Goal: Information Seeking & Learning: Learn about a topic

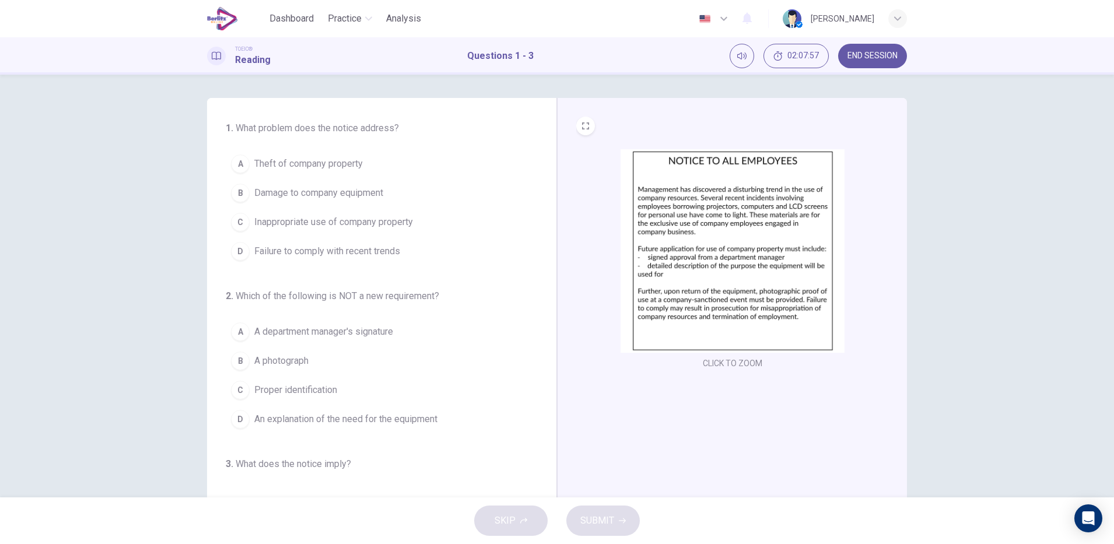
click at [255, 222] on span "Inappropriate use of company property" at bounding box center [333, 222] width 159 height 14
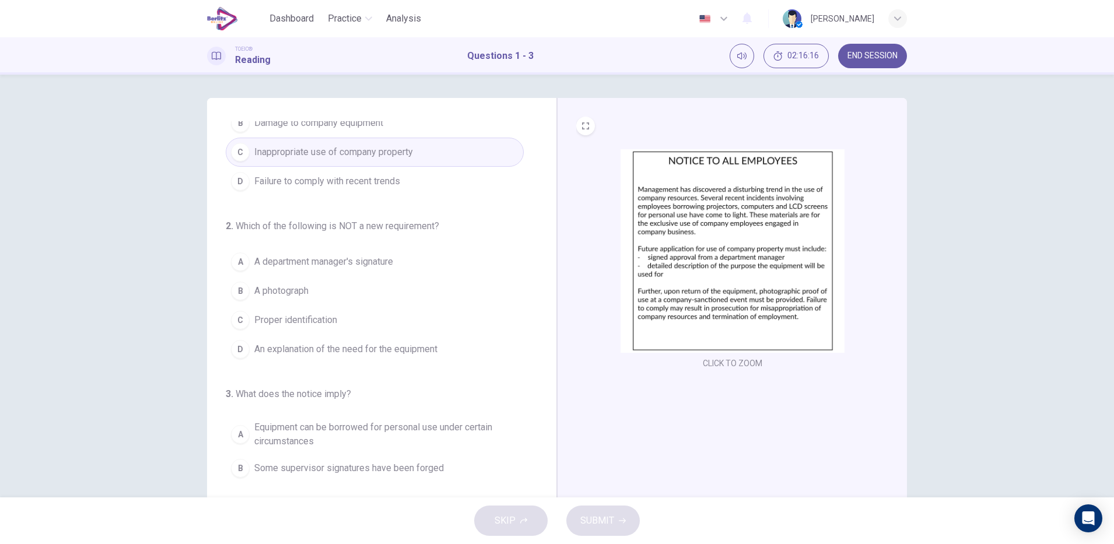
scroll to position [106, 0]
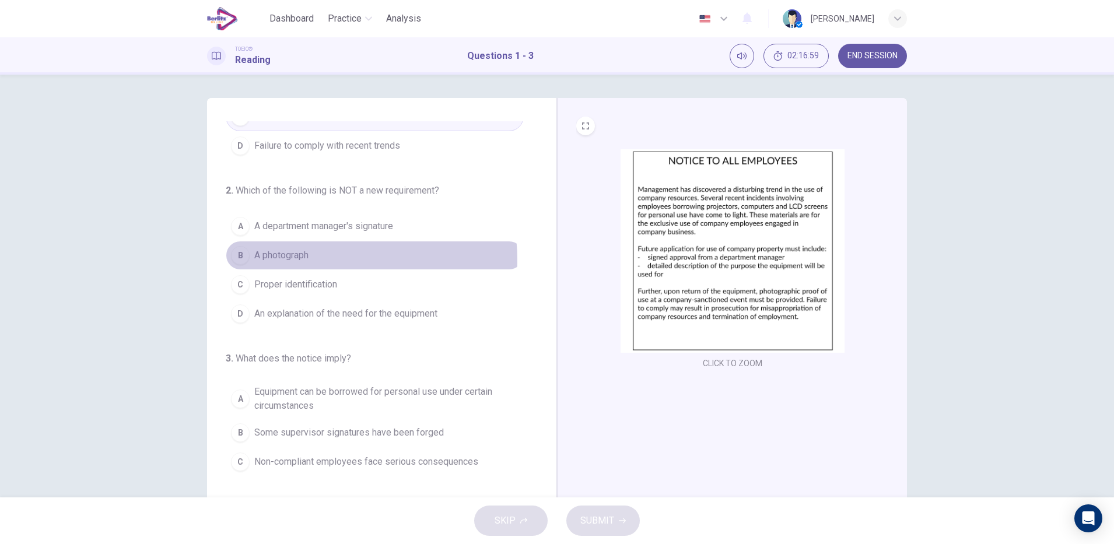
click at [313, 260] on button "B A photograph" at bounding box center [375, 255] width 298 height 29
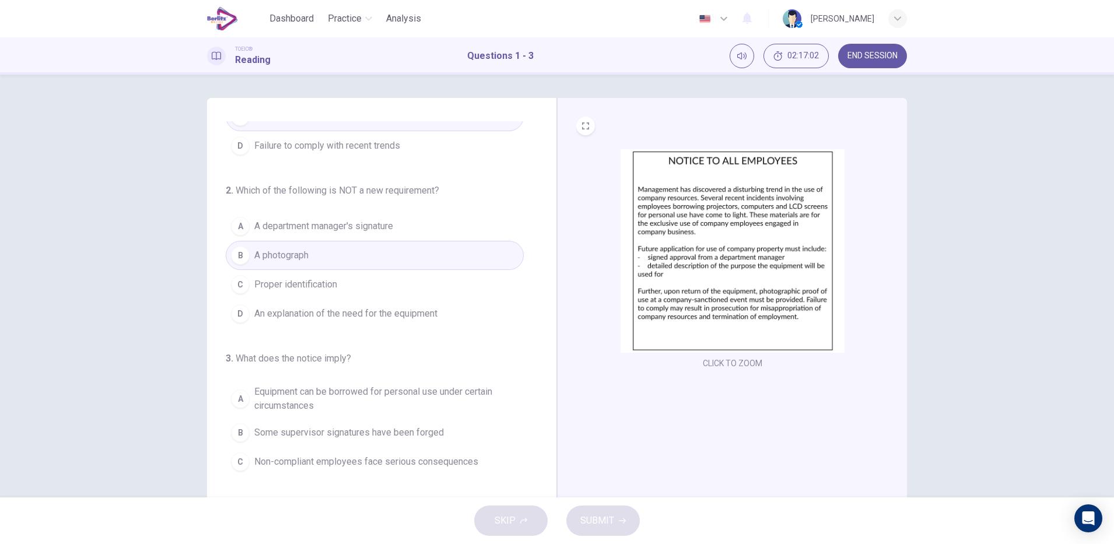
scroll to position [131, 0]
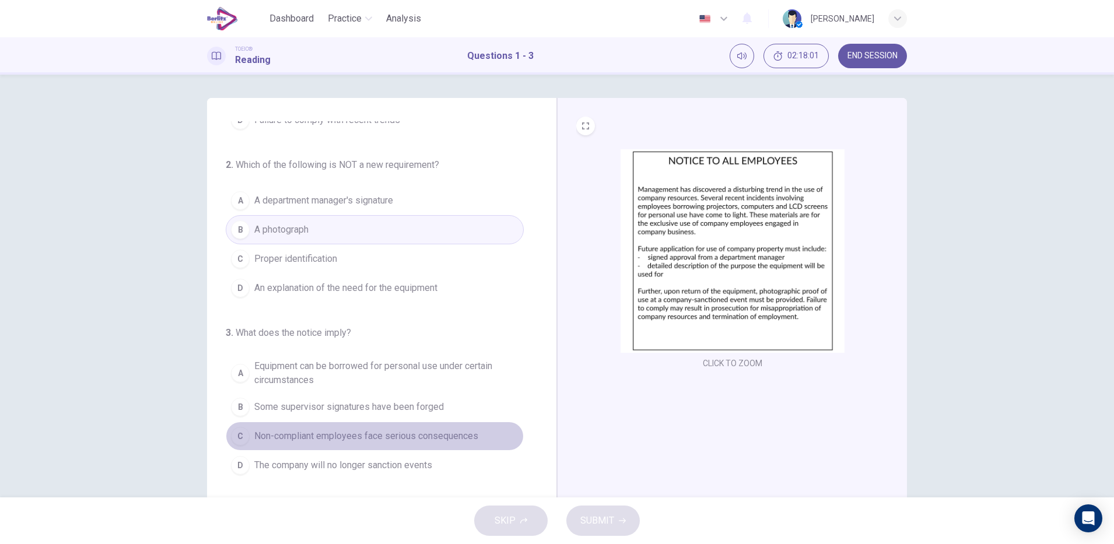
click at [440, 432] on span "Non-compliant employees face serious consequences" at bounding box center [366, 436] width 224 height 14
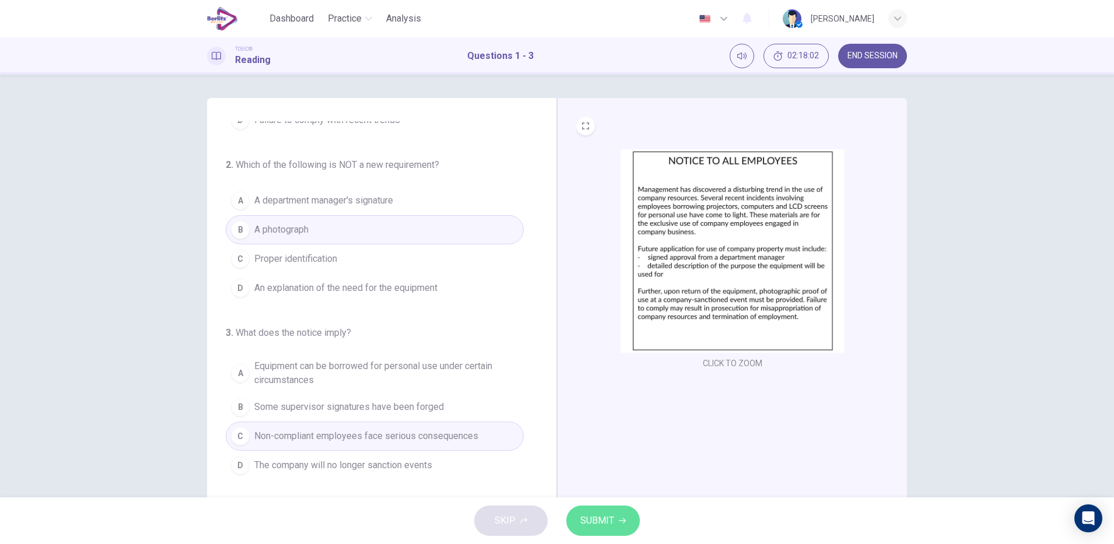
click at [602, 513] on span "SUBMIT" at bounding box center [597, 521] width 34 height 16
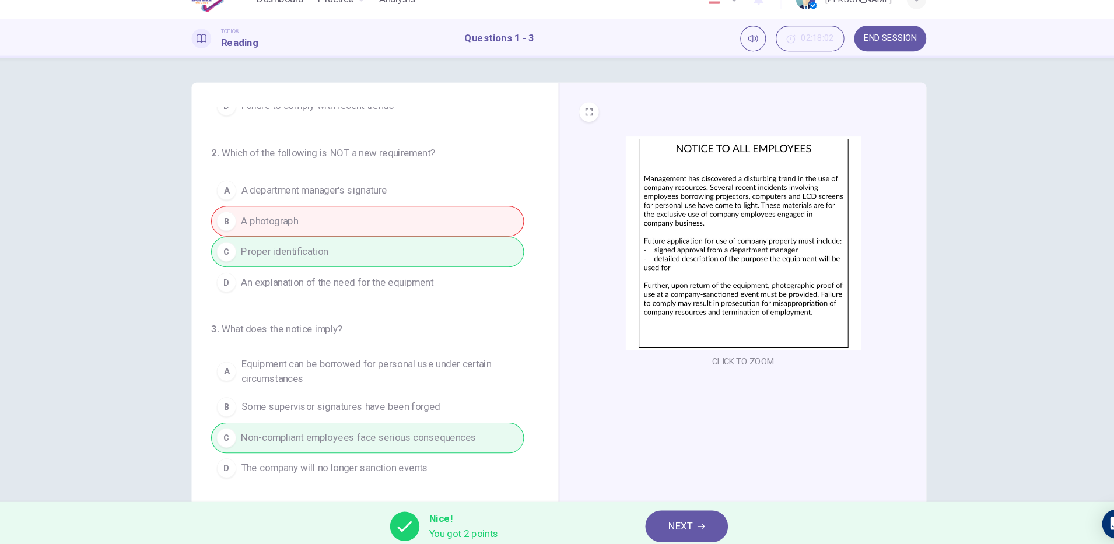
click at [692, 518] on icon "button" at bounding box center [692, 520] width 7 height 7
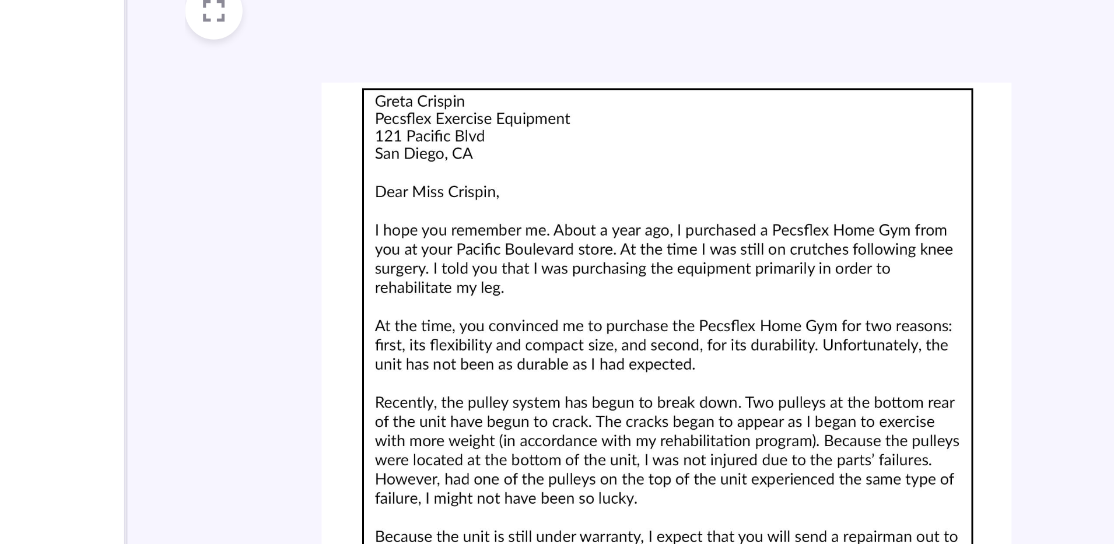
scroll to position [31, 0]
click at [563, 175] on div "CLICK TO ZOOM" at bounding box center [732, 292] width 350 height 405
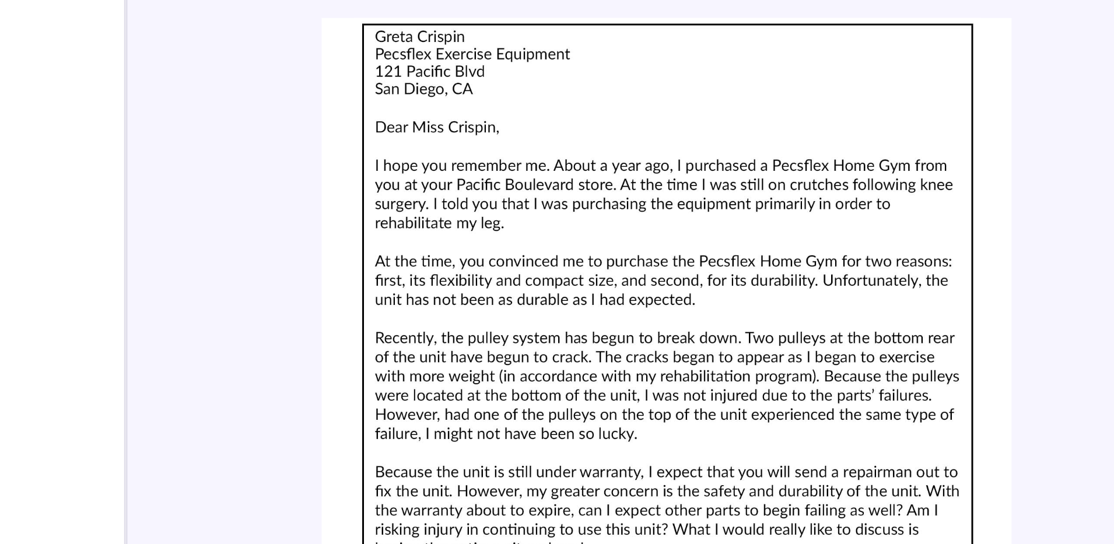
scroll to position [122, 0]
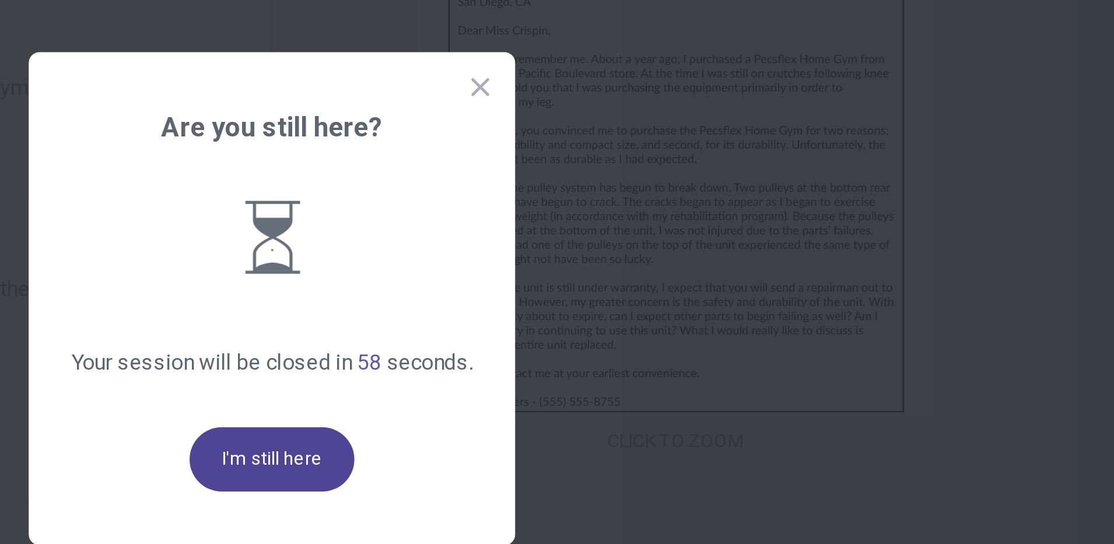
click at [556, 342] on button "I'm still here" at bounding box center [557, 342] width 72 height 28
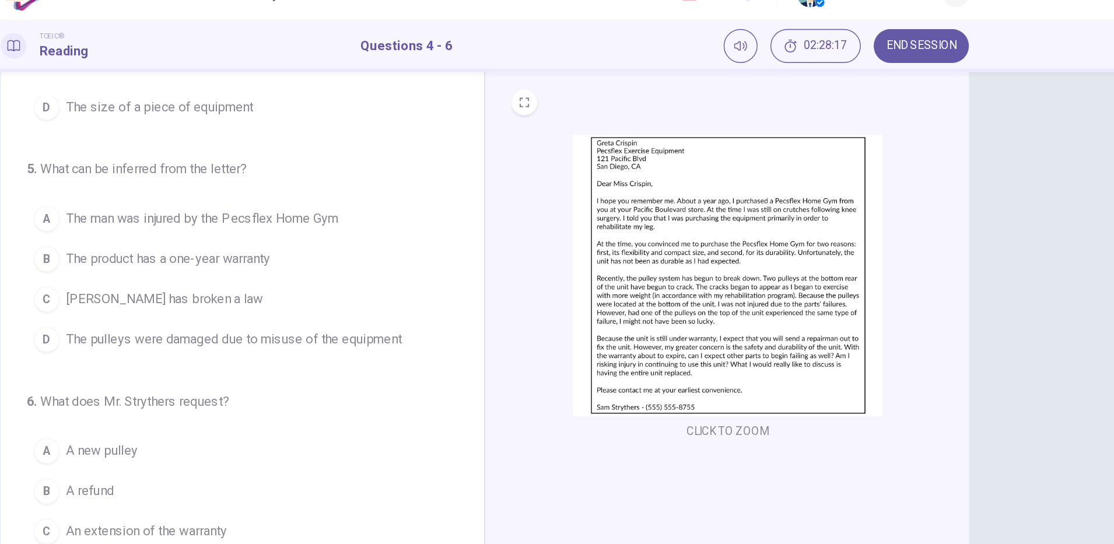
scroll to position [108, 0]
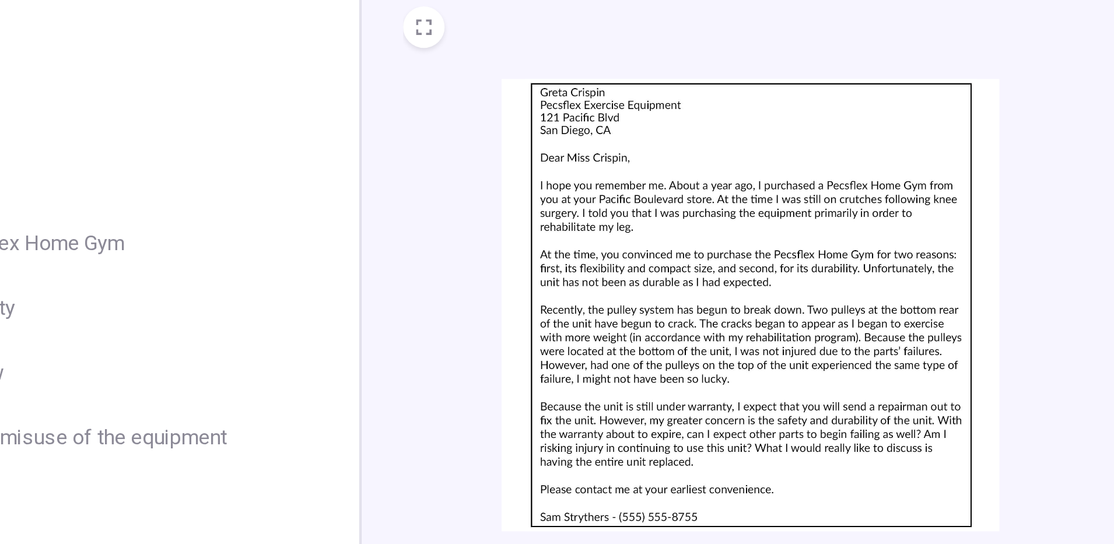
click at [461, 169] on div "5 . What can be inferred from the letter? A The man was injured by the Pecsflex…" at bounding box center [375, 224] width 298 height 145
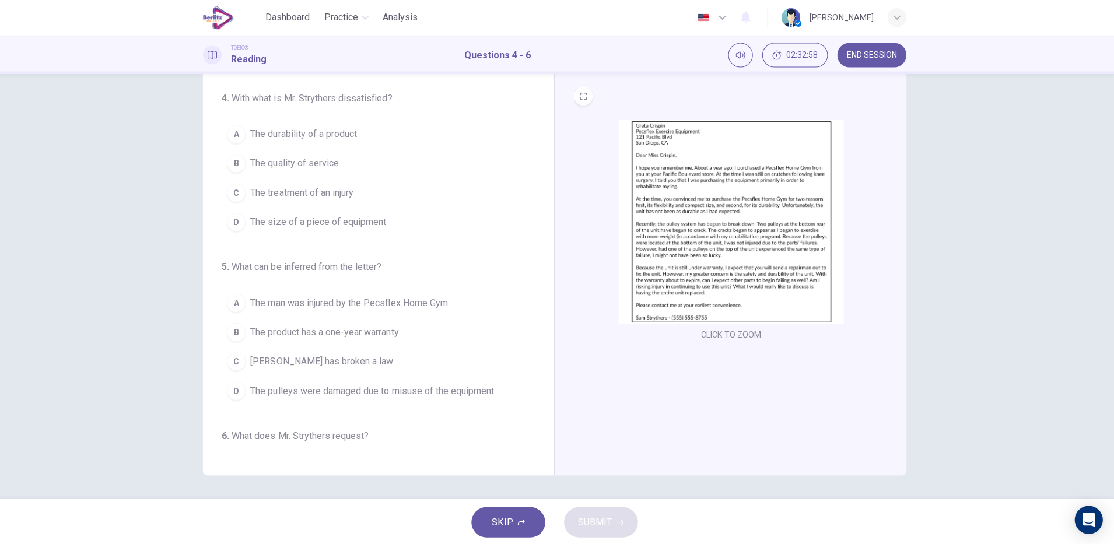
scroll to position [0, 0]
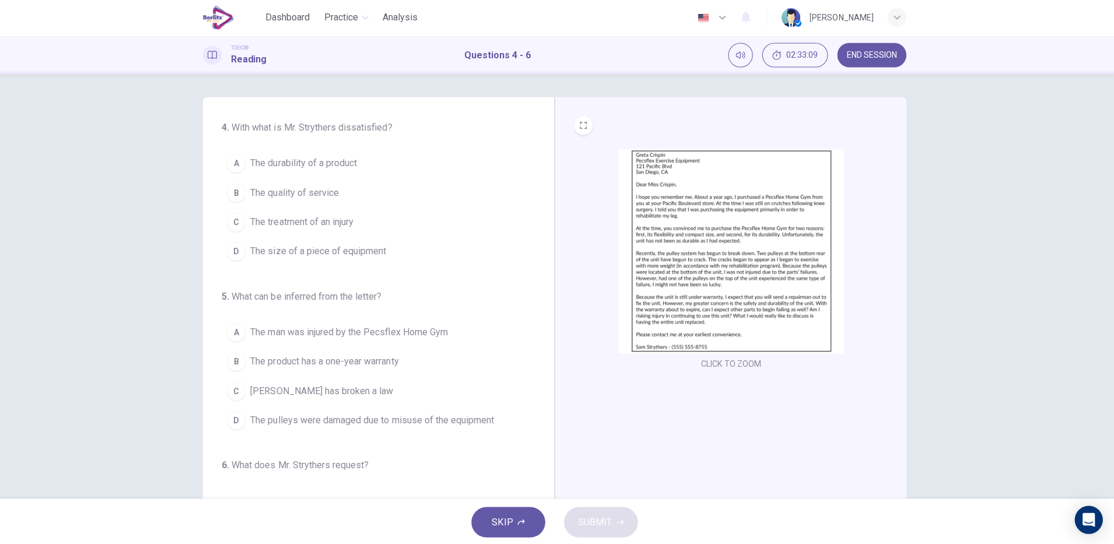
click at [236, 163] on div "A" at bounding box center [240, 164] width 19 height 19
click at [236, 418] on div "D" at bounding box center [240, 419] width 19 height 19
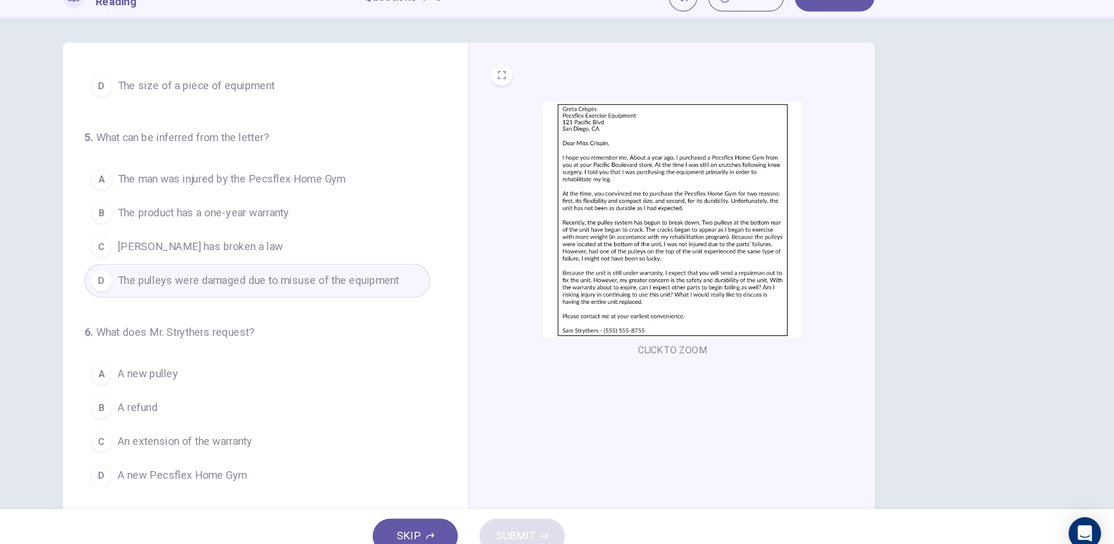
scroll to position [122, 0]
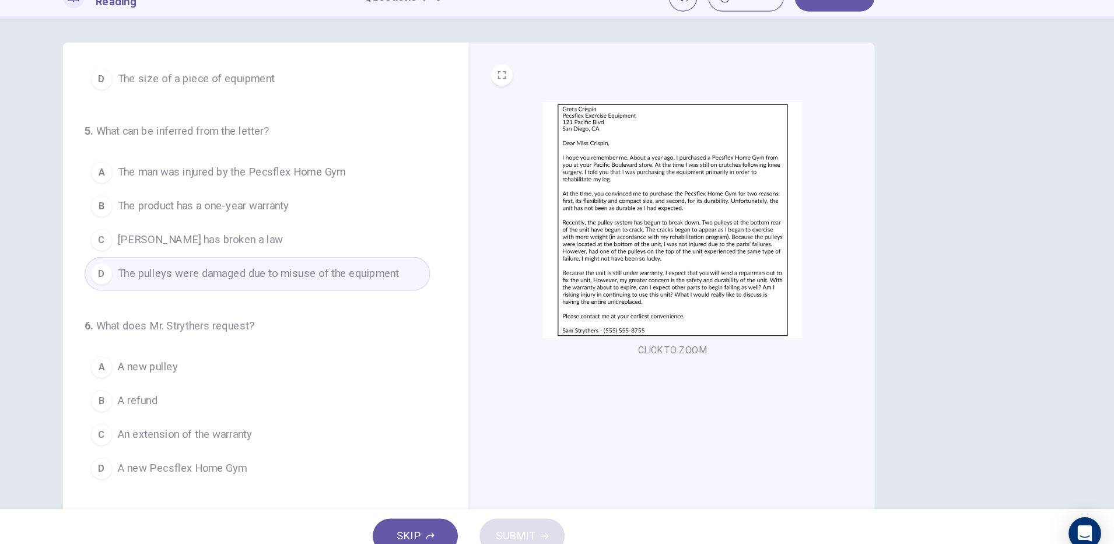
click at [300, 370] on span "A new pulley" at bounding box center [280, 375] width 52 height 14
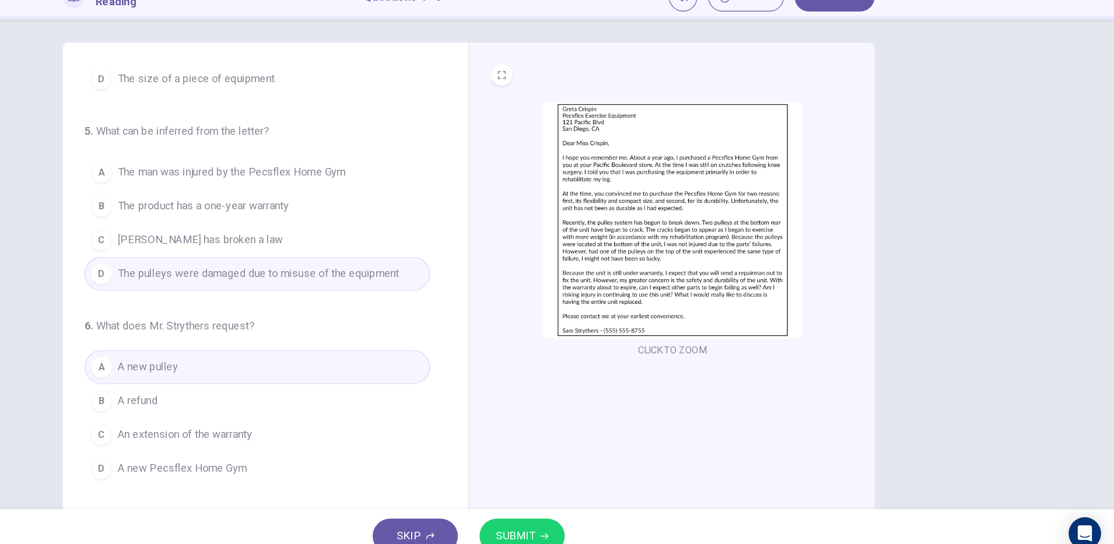
scroll to position [29, 0]
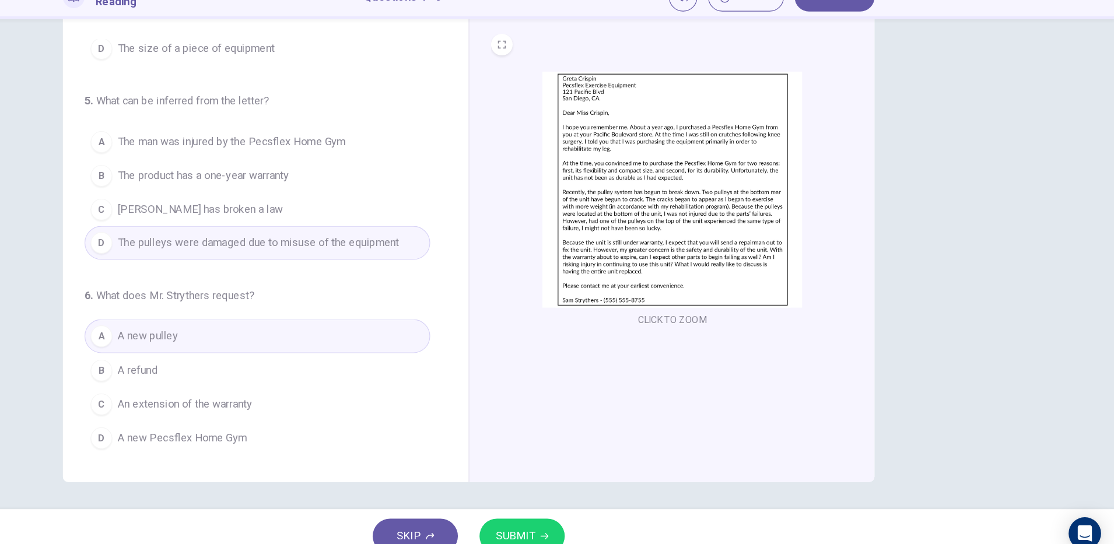
click at [620, 521] on icon "button" at bounding box center [622, 521] width 7 height 5
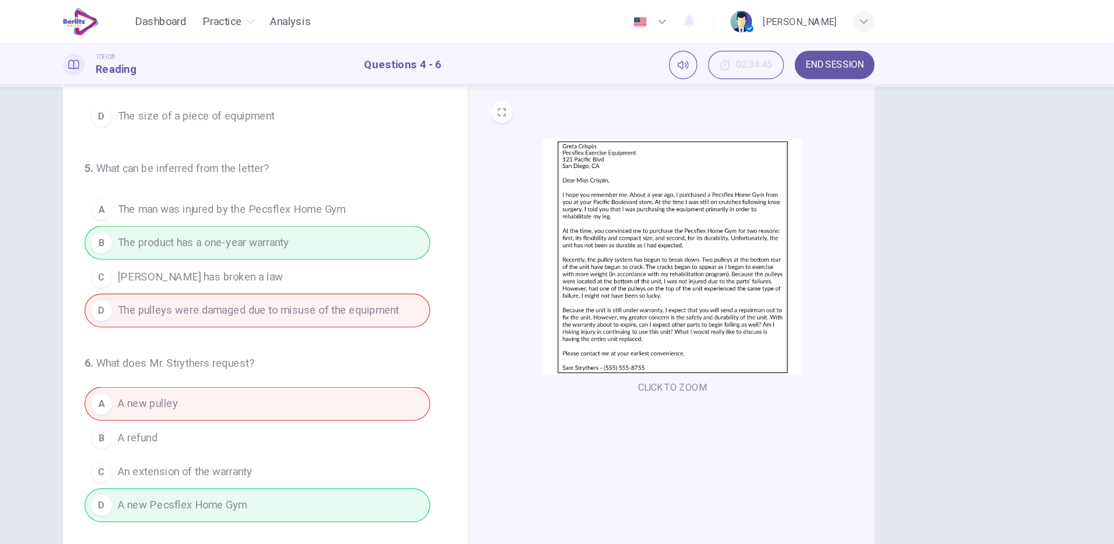
scroll to position [0, 0]
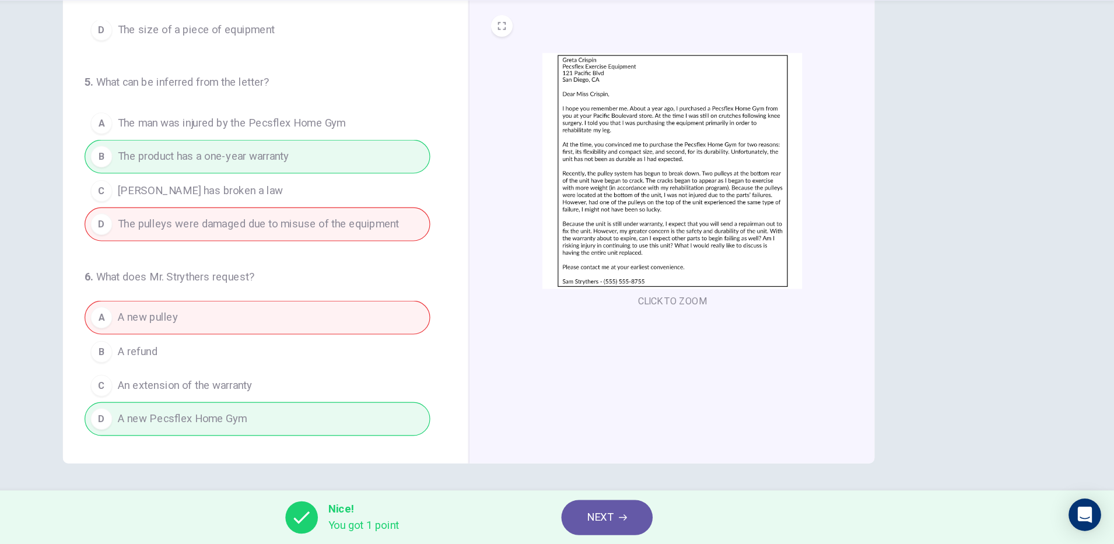
click at [674, 521] on span "NEXT" at bounding box center [670, 521] width 23 height 16
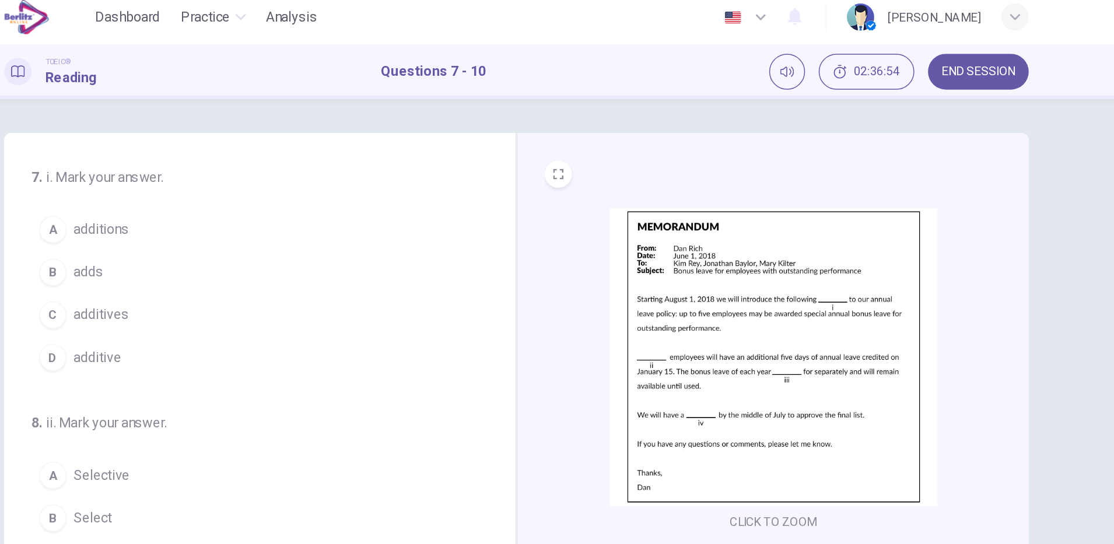
click at [239, 201] on div "B" at bounding box center [240, 193] width 19 height 19
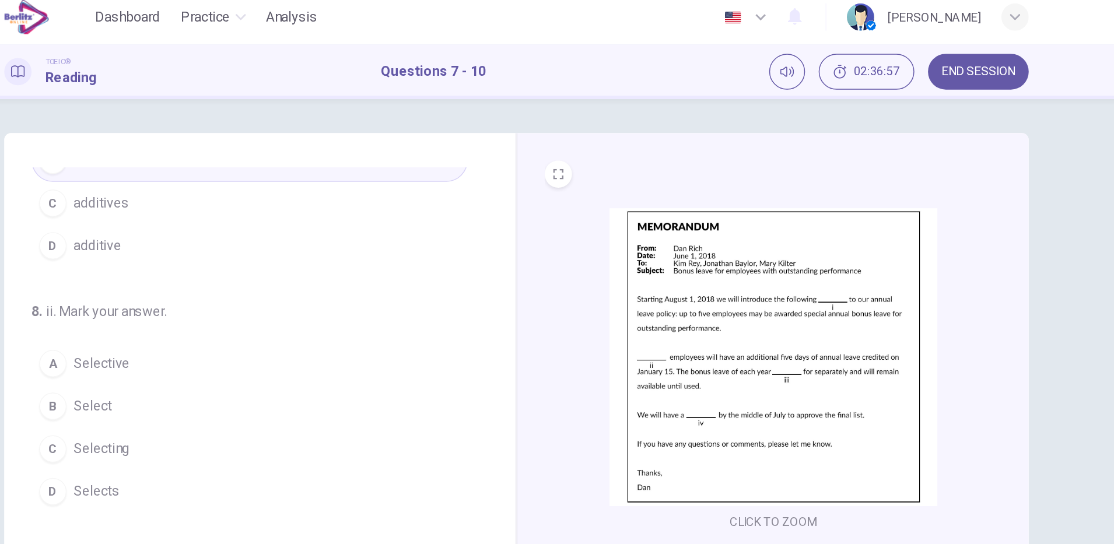
scroll to position [80, 0]
click at [304, 136] on button "C additives" at bounding box center [375, 141] width 298 height 29
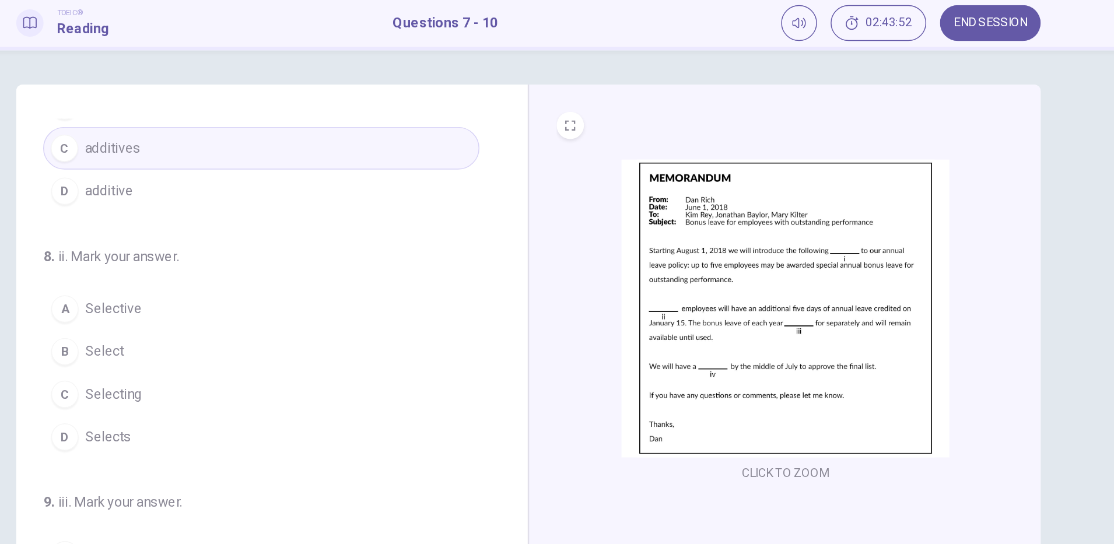
click at [279, 298] on button "C Selecting" at bounding box center [375, 309] width 298 height 29
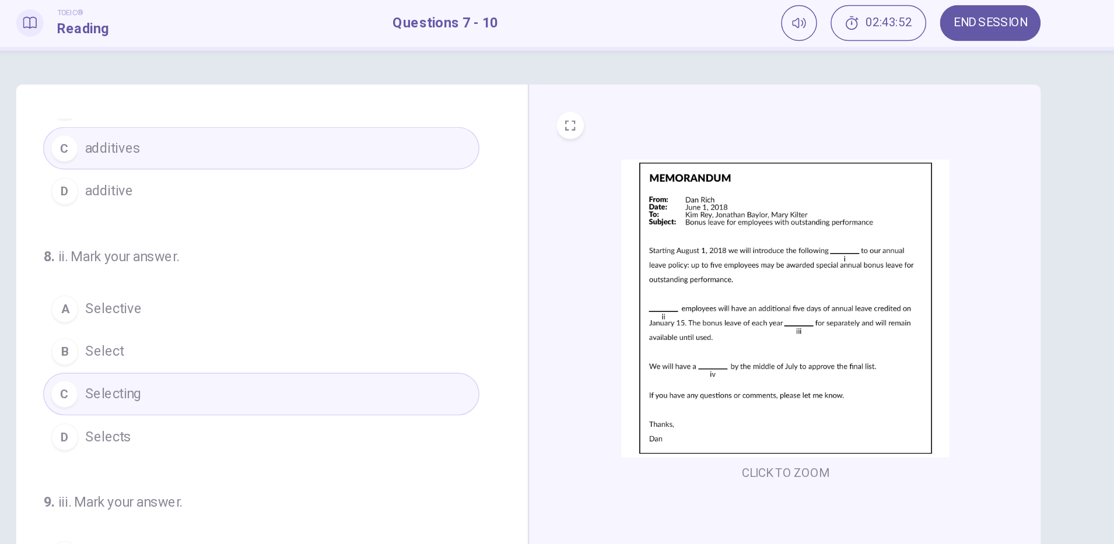
click at [279, 313] on span "Selecting" at bounding box center [273, 310] width 38 height 14
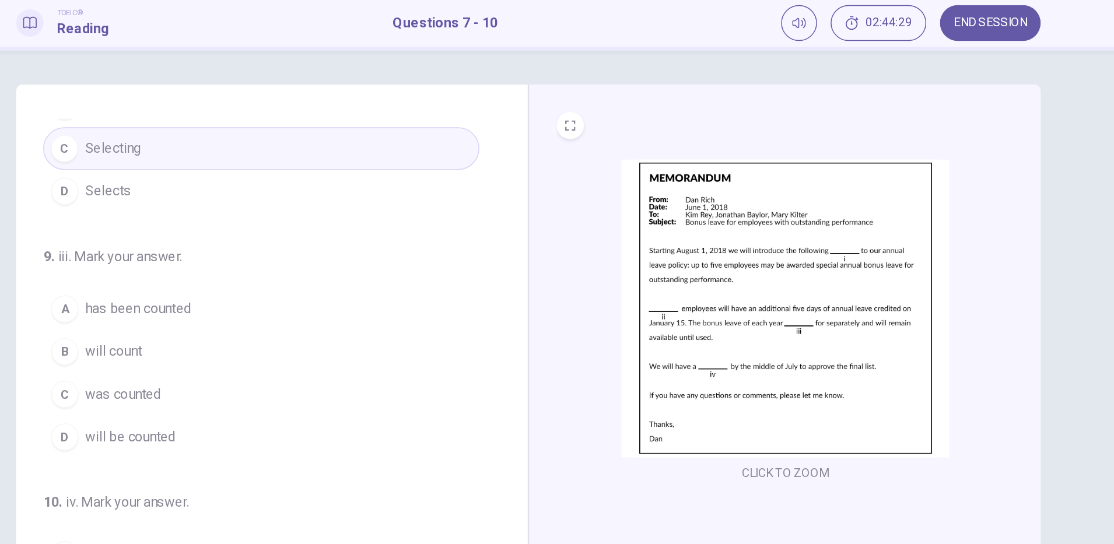
scroll to position [29, 0]
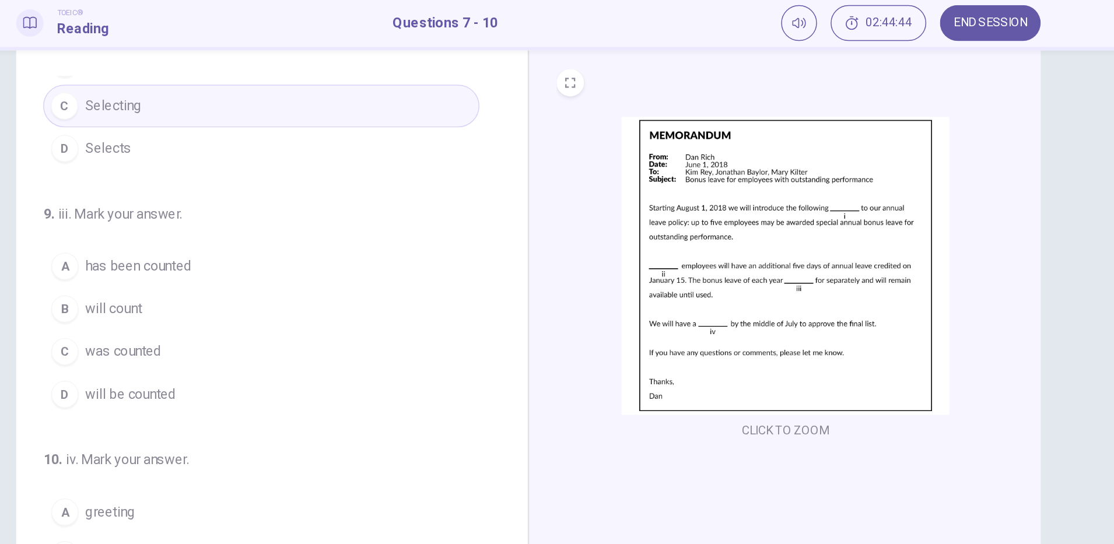
click at [333, 321] on button "D will be counted" at bounding box center [375, 309] width 298 height 29
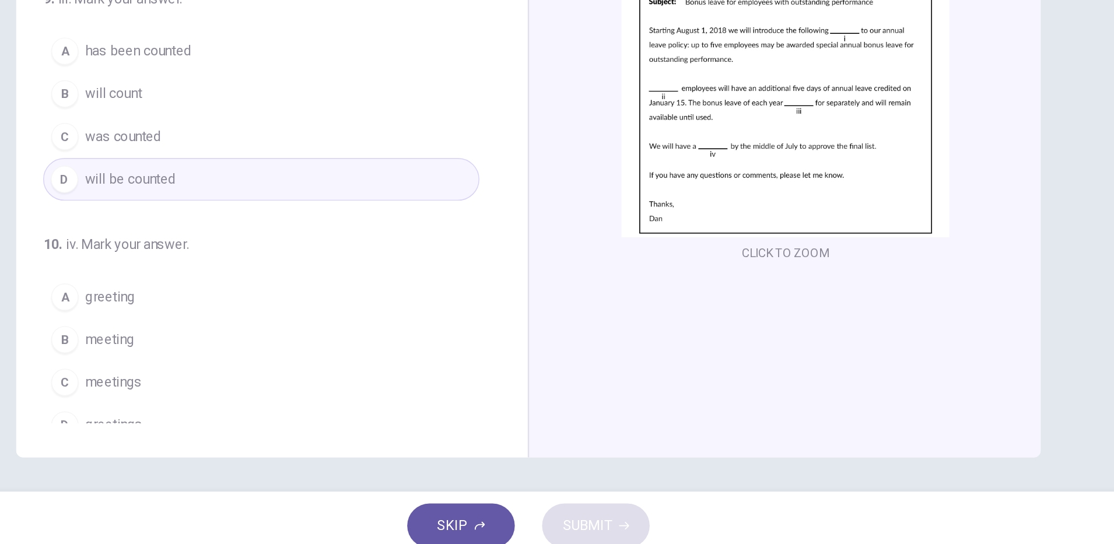
scroll to position [258, 0]
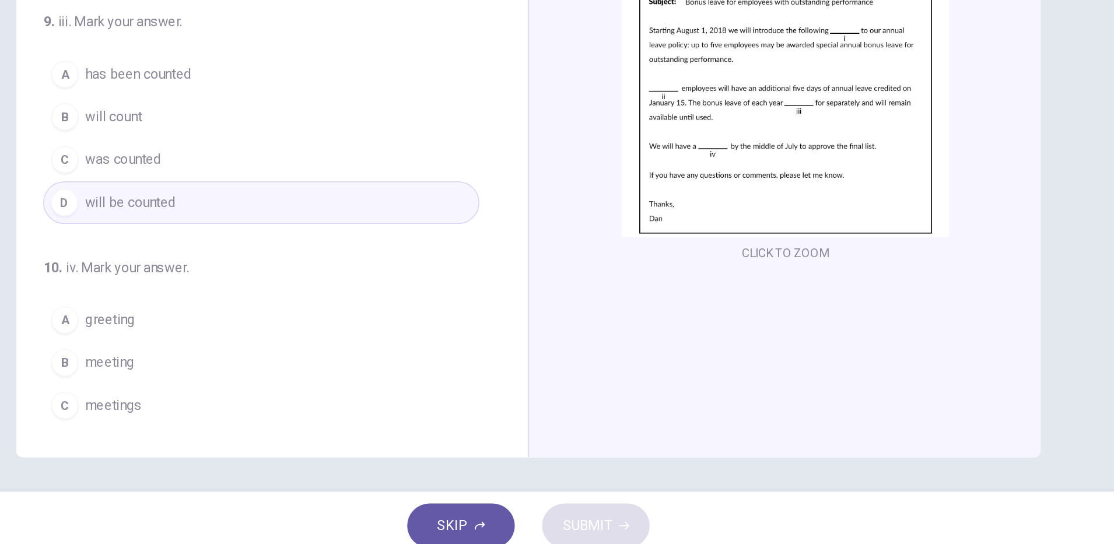
click at [319, 451] on div "7 . i. Mark your answer. A additions B adds C additives D additive 8 . ii. Mark…" at bounding box center [382, 271] width 350 height 405
click at [281, 428] on button "C meetings" at bounding box center [375, 438] width 298 height 29
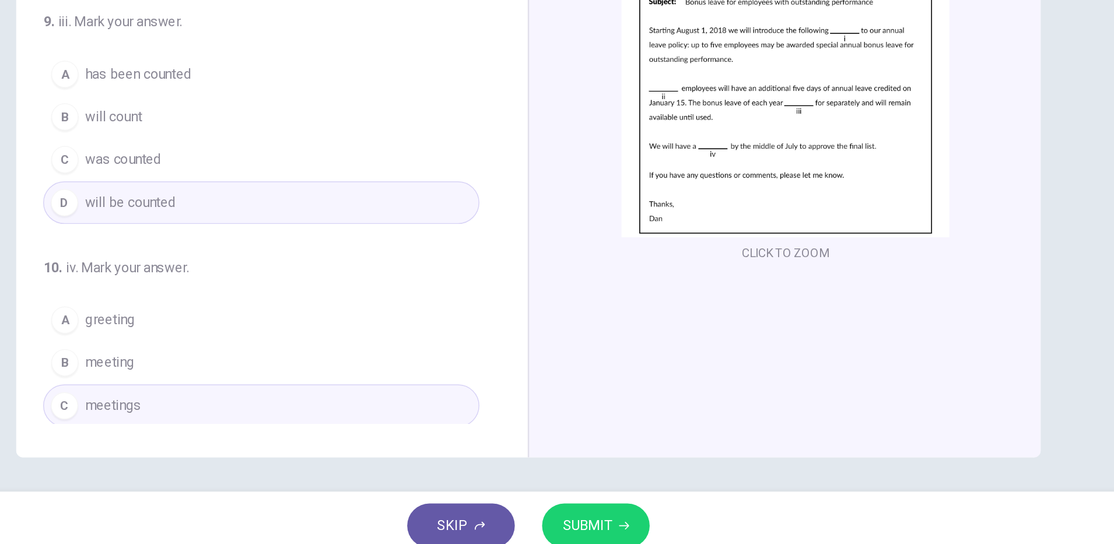
click at [278, 411] on span "meeting" at bounding box center [270, 409] width 33 height 14
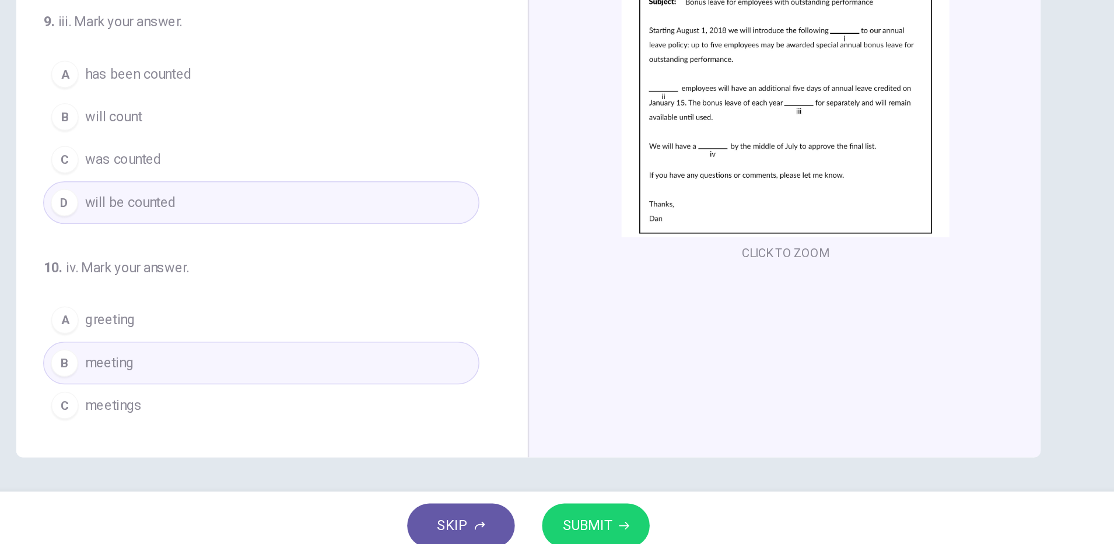
click at [611, 524] on span "SUBMIT" at bounding box center [597, 521] width 34 height 16
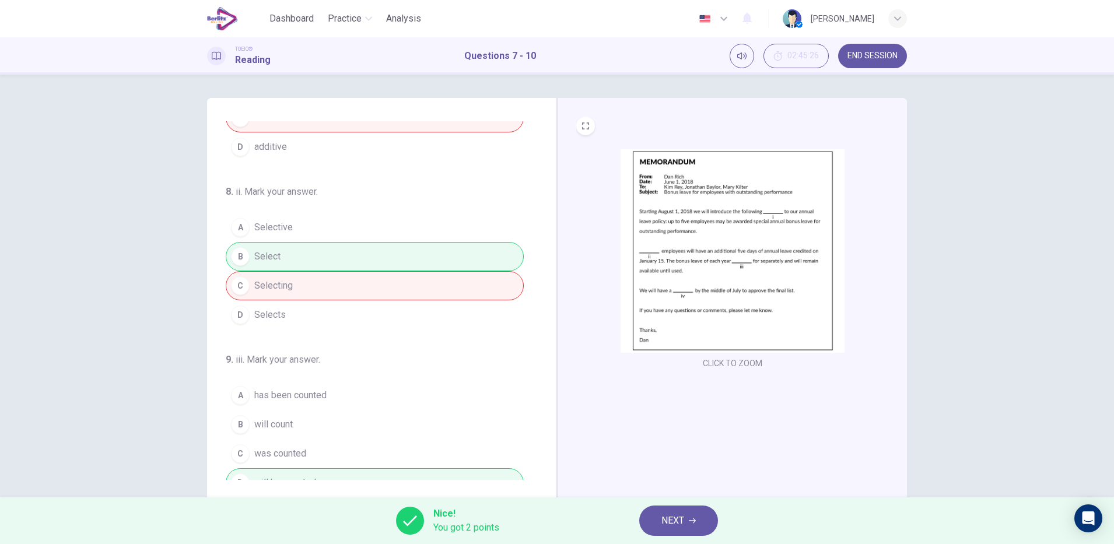
scroll to position [290, 0]
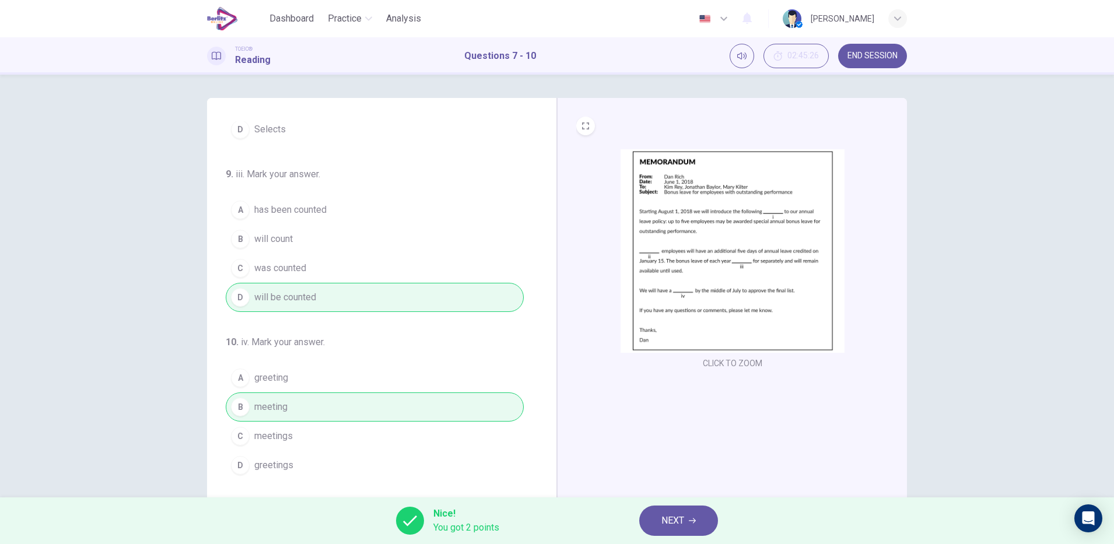
click at [671, 517] on span "NEXT" at bounding box center [672, 521] width 23 height 16
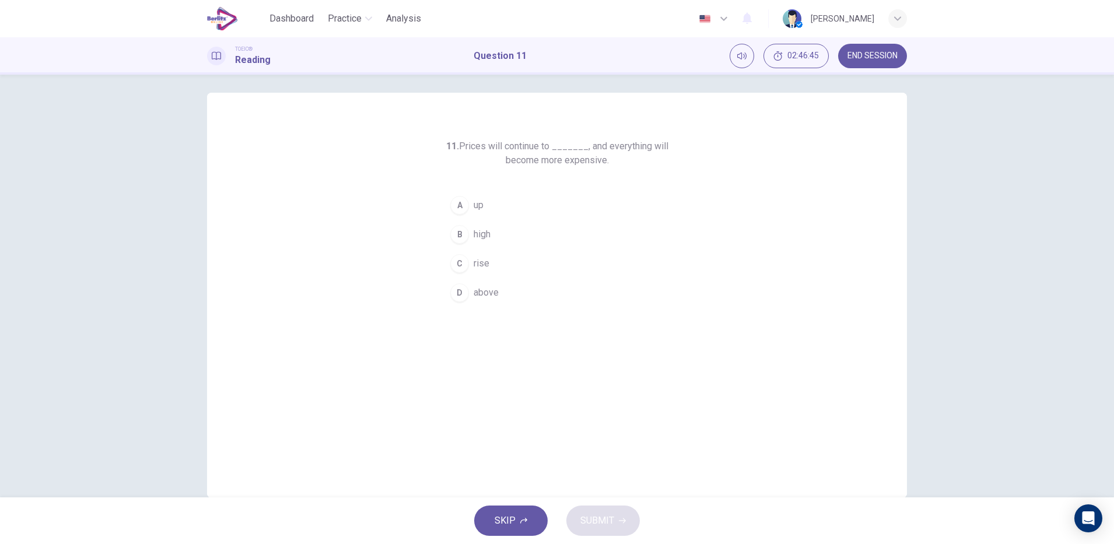
scroll to position [0, 0]
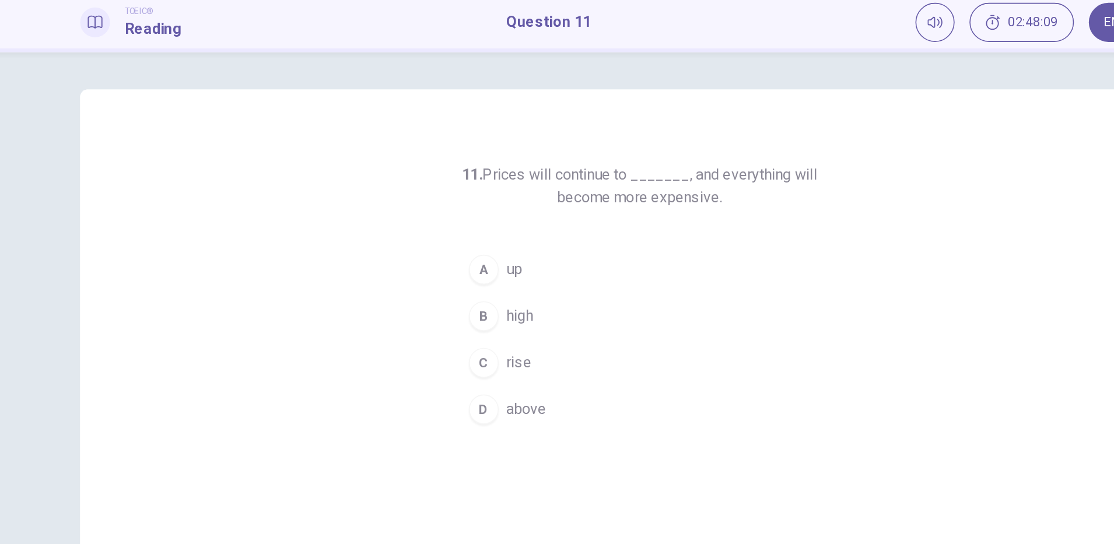
click at [456, 213] on div "A" at bounding box center [459, 210] width 19 height 19
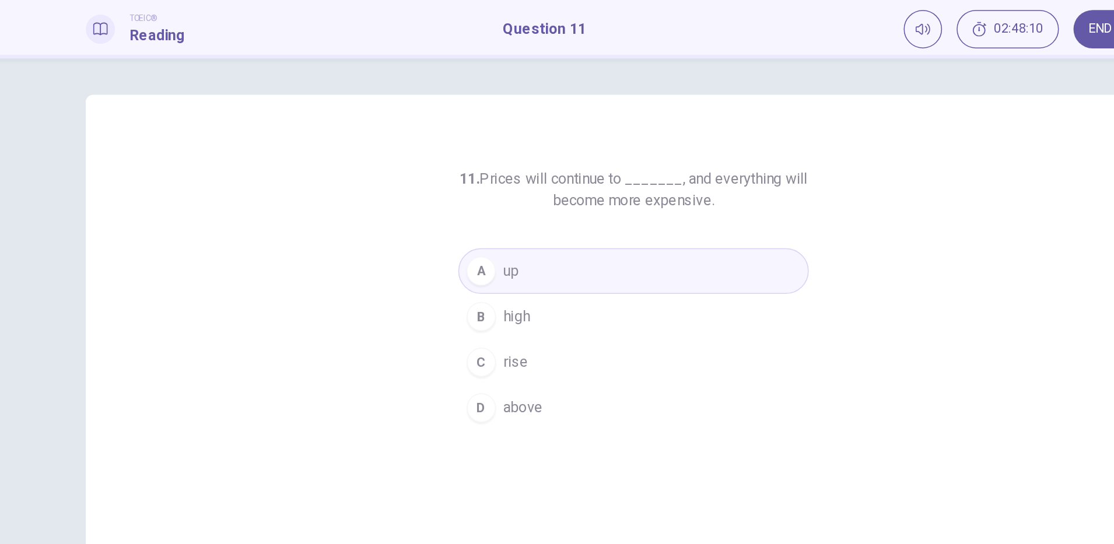
scroll to position [5, 0]
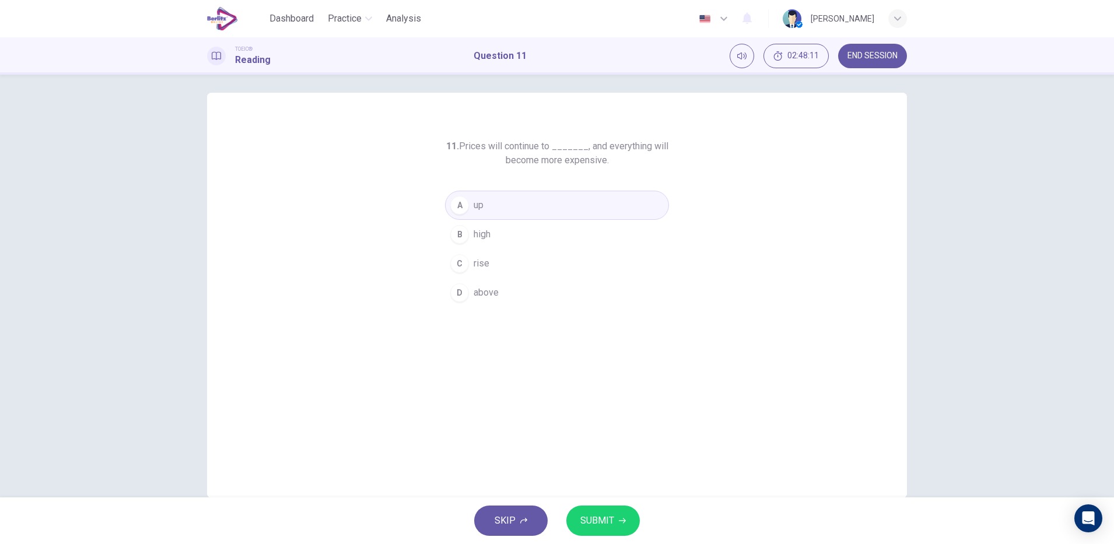
click at [604, 527] on span "SUBMIT" at bounding box center [597, 521] width 34 height 16
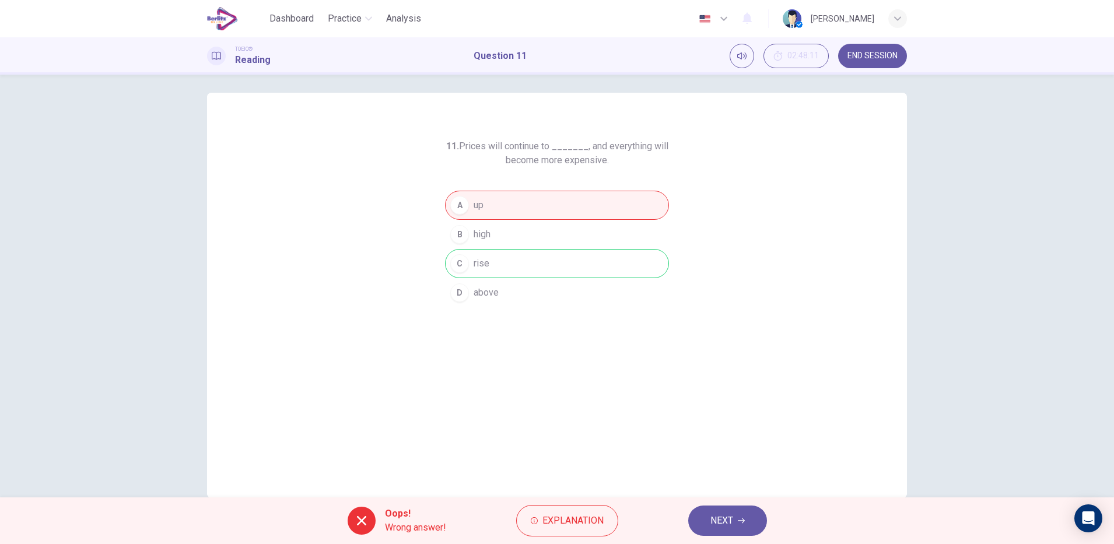
click at [741, 521] on icon "button" at bounding box center [741, 521] width 7 height 5
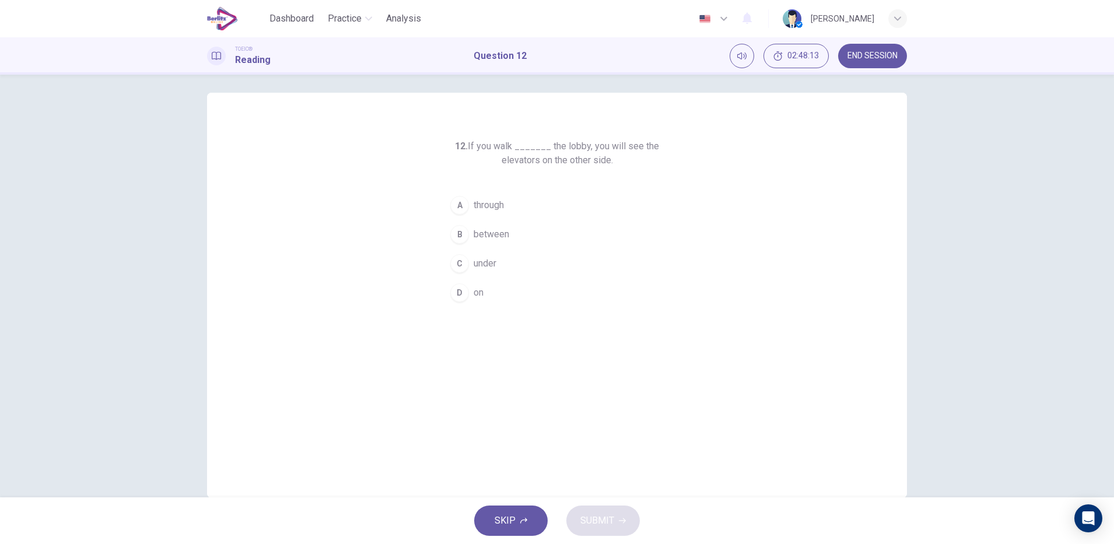
scroll to position [0, 0]
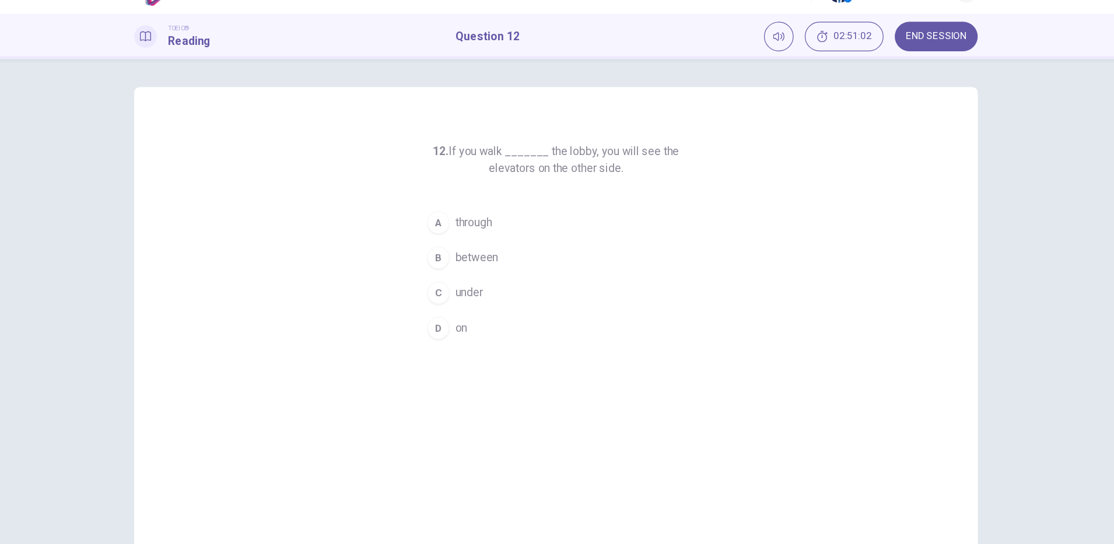
click at [457, 278] on div "C" at bounding box center [459, 269] width 19 height 19
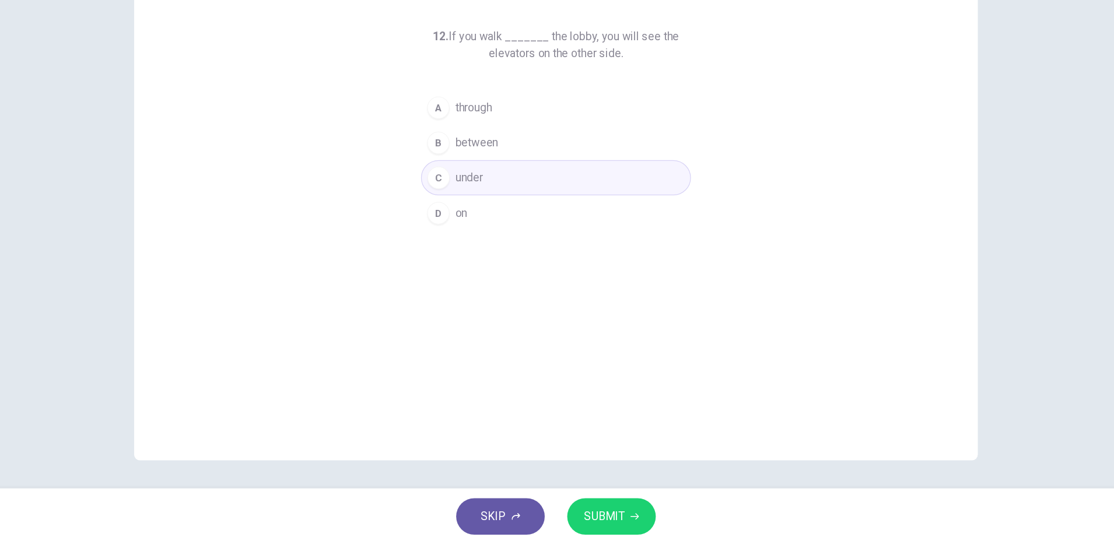
click at [604, 519] on span "SUBMIT" at bounding box center [597, 521] width 34 height 16
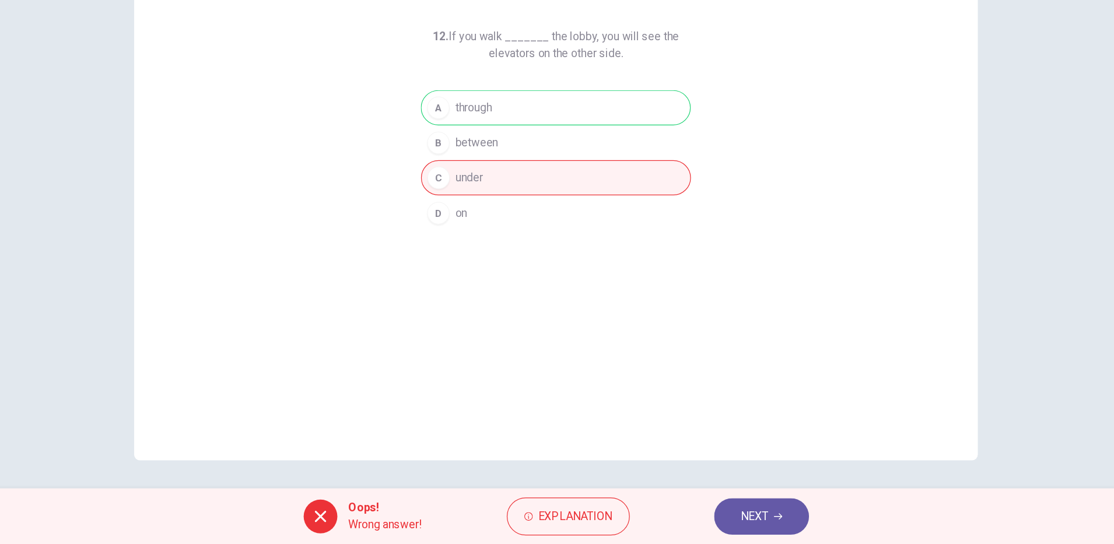
click at [718, 519] on span "NEXT" at bounding box center [721, 521] width 23 height 16
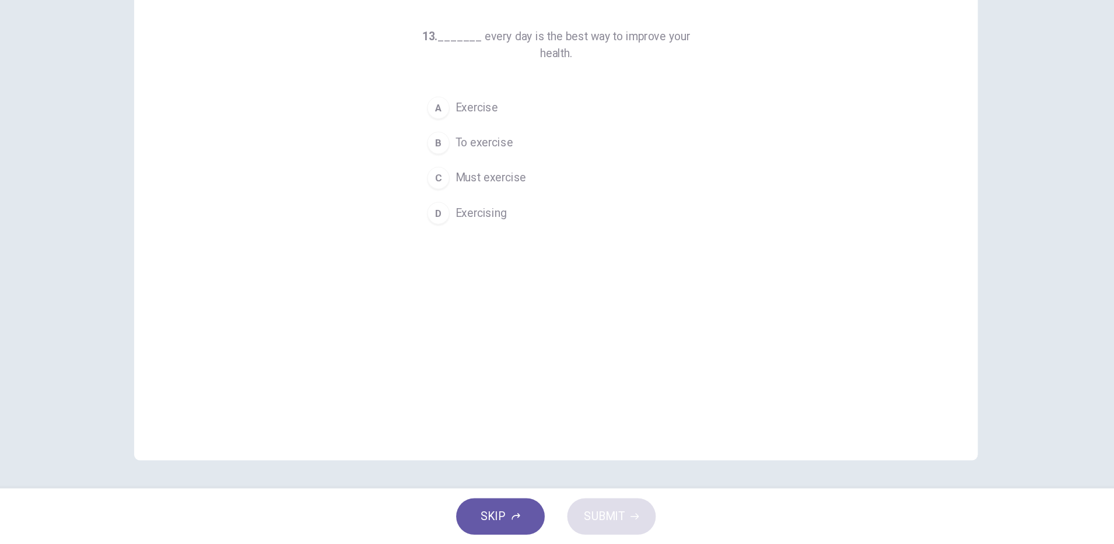
click at [503, 269] on span "Exercising" at bounding box center [495, 269] width 43 height 14
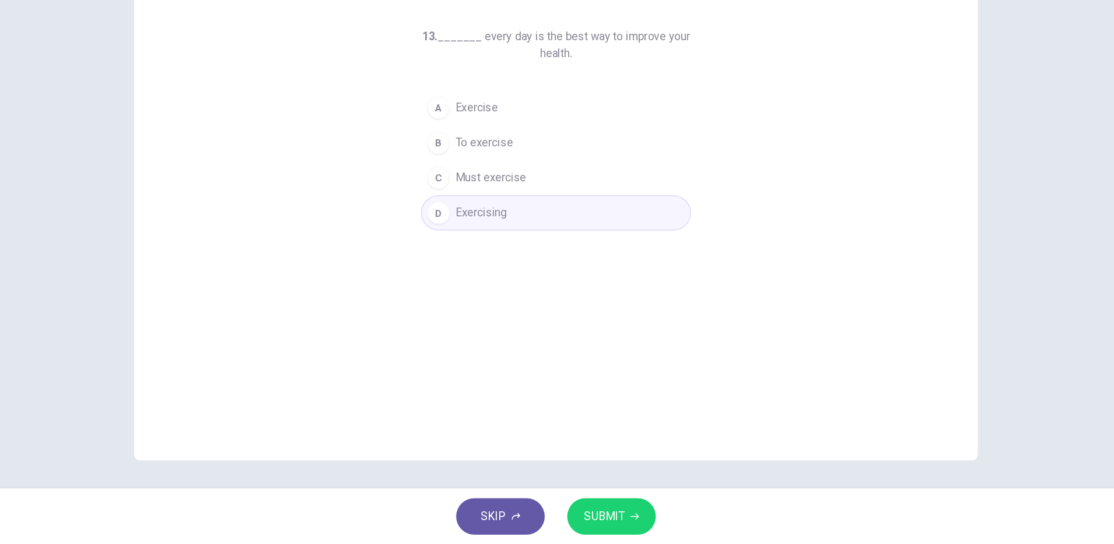
click at [605, 519] on span "SUBMIT" at bounding box center [597, 521] width 34 height 16
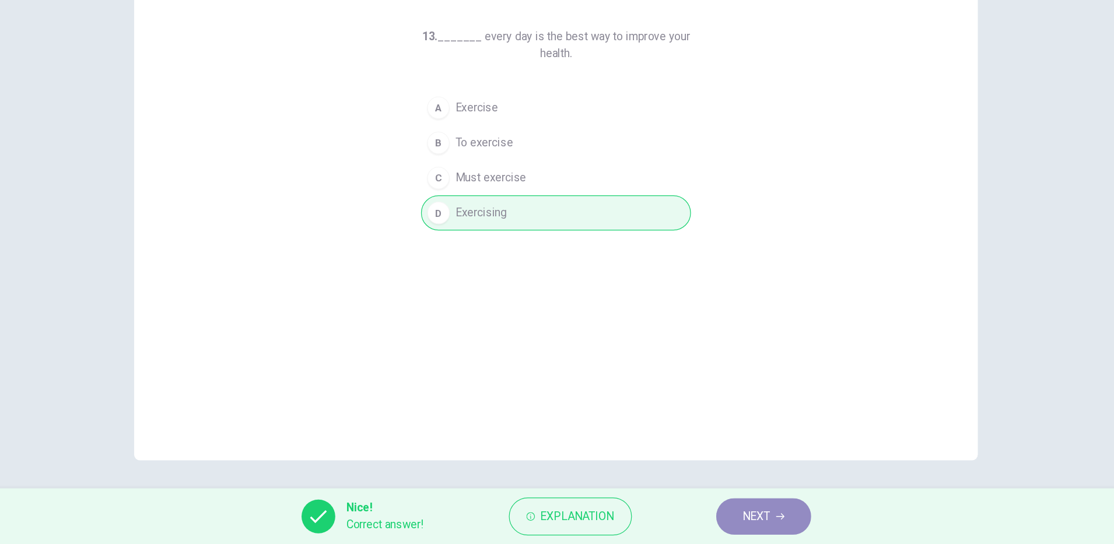
click at [715, 523] on span "NEXT" at bounding box center [723, 521] width 23 height 16
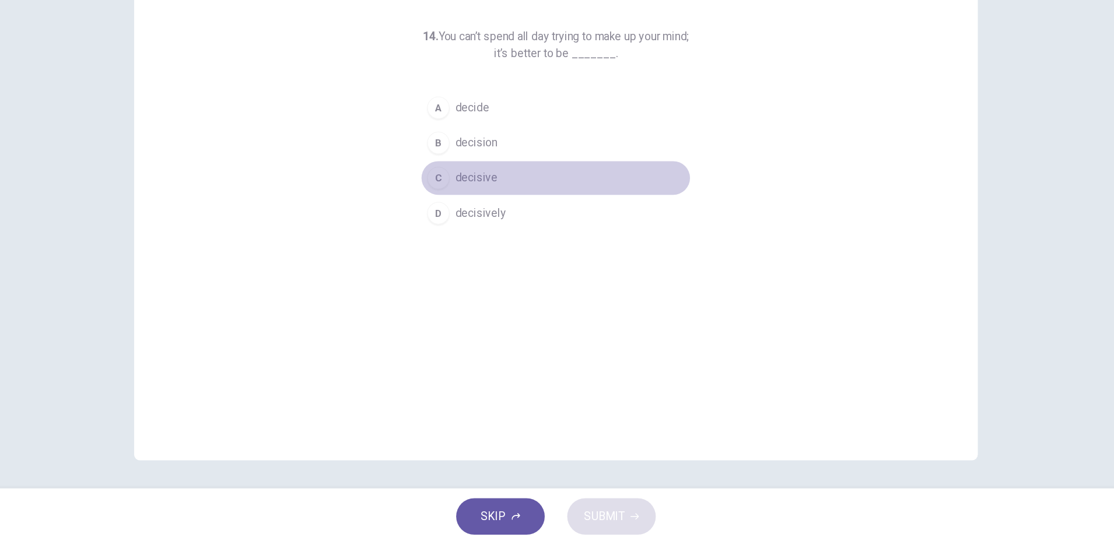
click at [512, 237] on button "C decisive" at bounding box center [557, 239] width 224 height 29
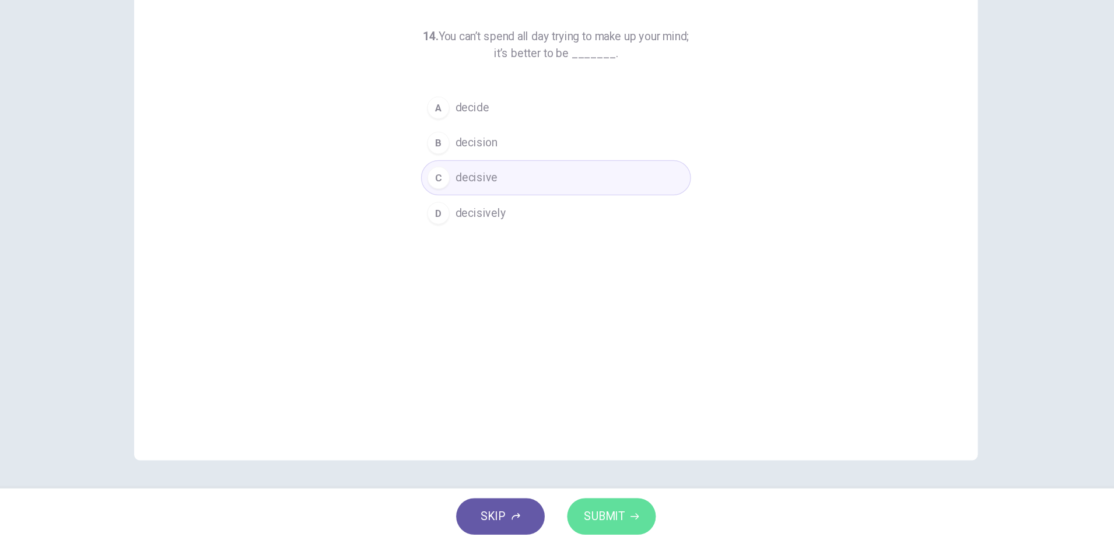
click at [587, 521] on span "SUBMIT" at bounding box center [597, 521] width 34 height 16
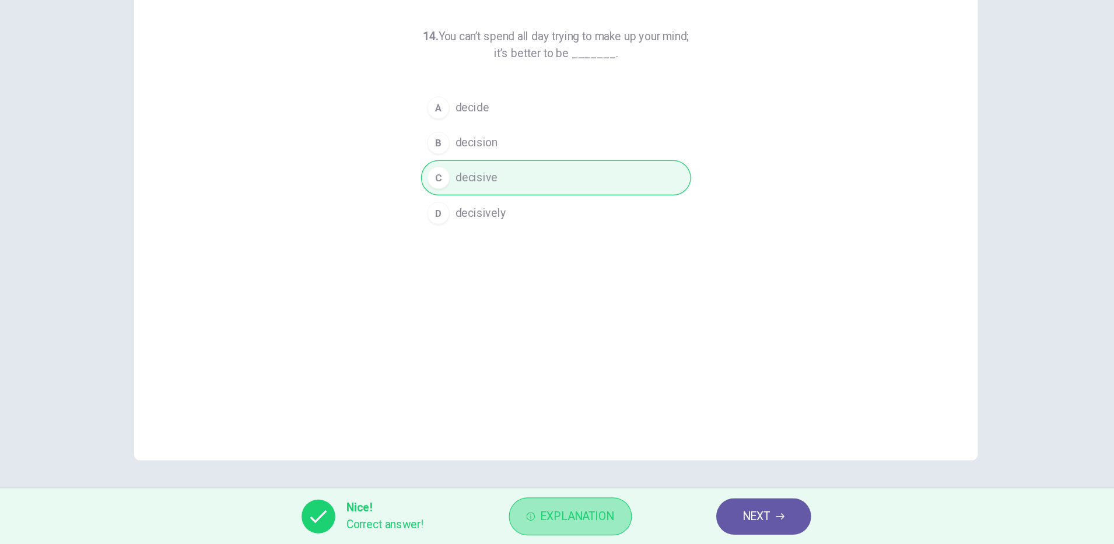
click at [600, 523] on span "Explanation" at bounding box center [574, 521] width 61 height 16
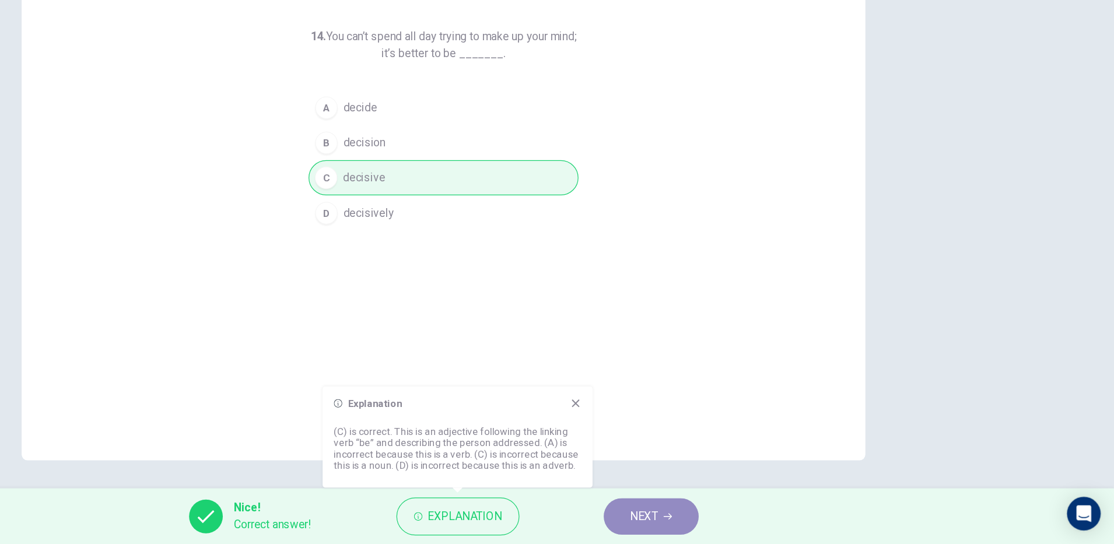
click at [723, 509] on button "NEXT" at bounding box center [729, 521] width 79 height 30
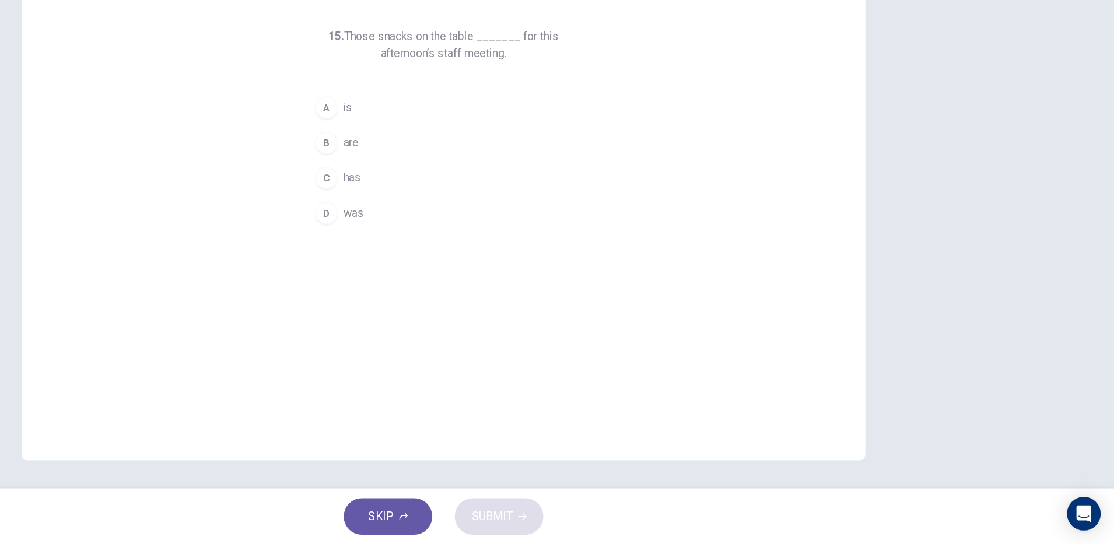
click at [453, 216] on div "B" at bounding box center [459, 210] width 19 height 19
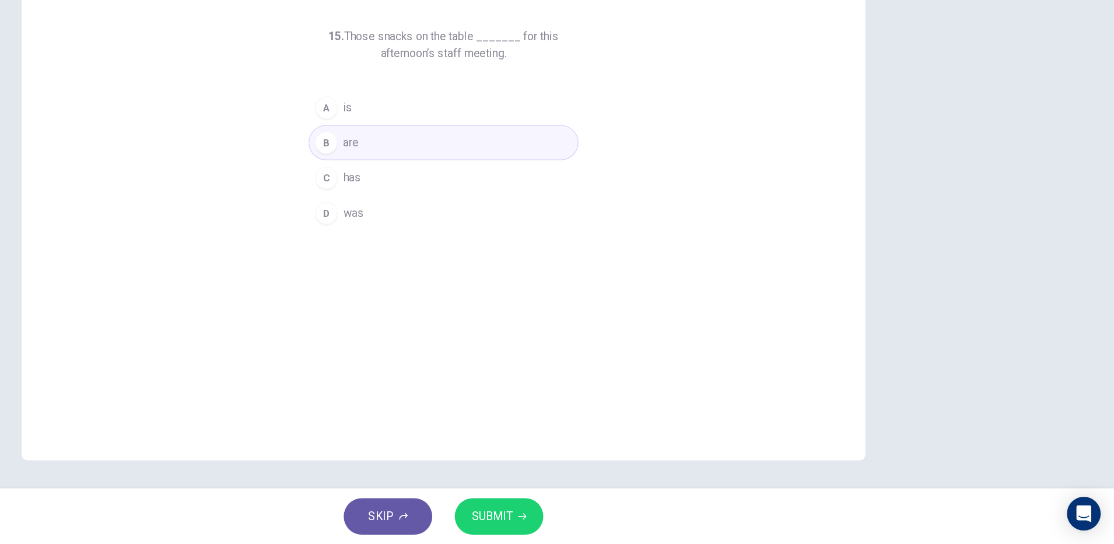
click at [608, 519] on span "SUBMIT" at bounding box center [597, 521] width 34 height 16
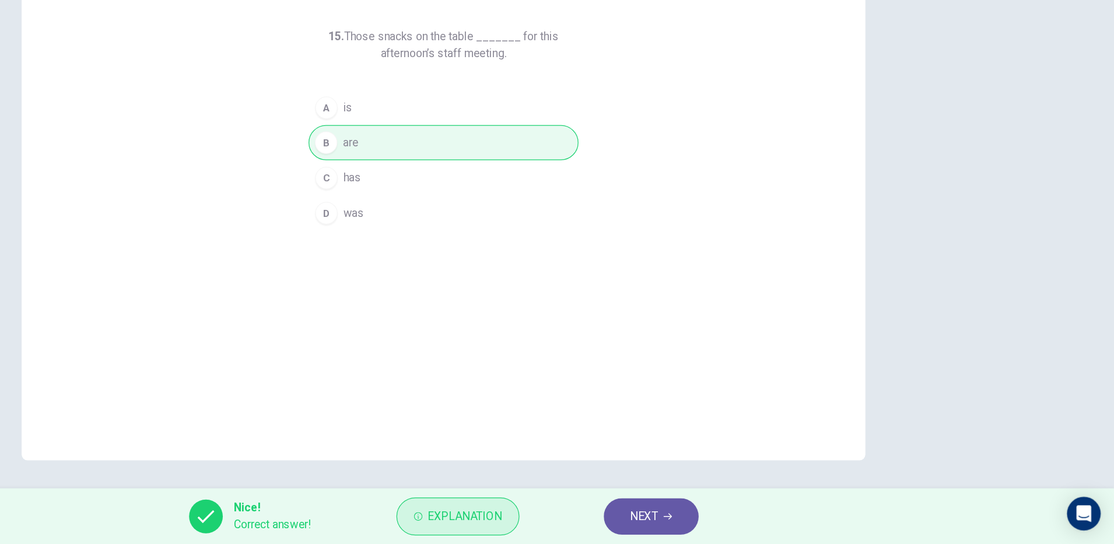
click at [557, 523] on span "Explanation" at bounding box center [574, 521] width 61 height 16
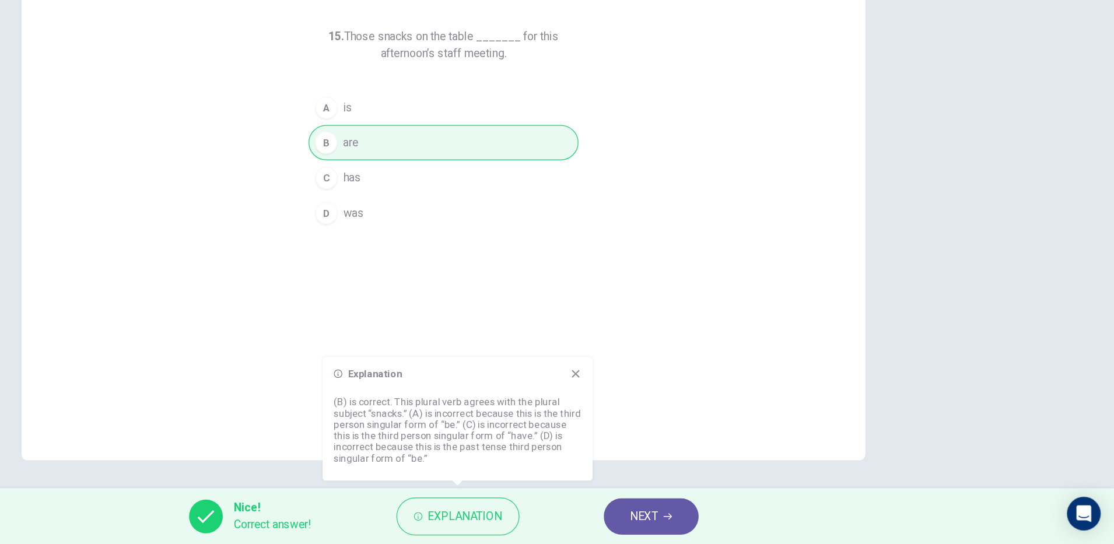
click at [729, 519] on span "NEXT" at bounding box center [723, 521] width 23 height 16
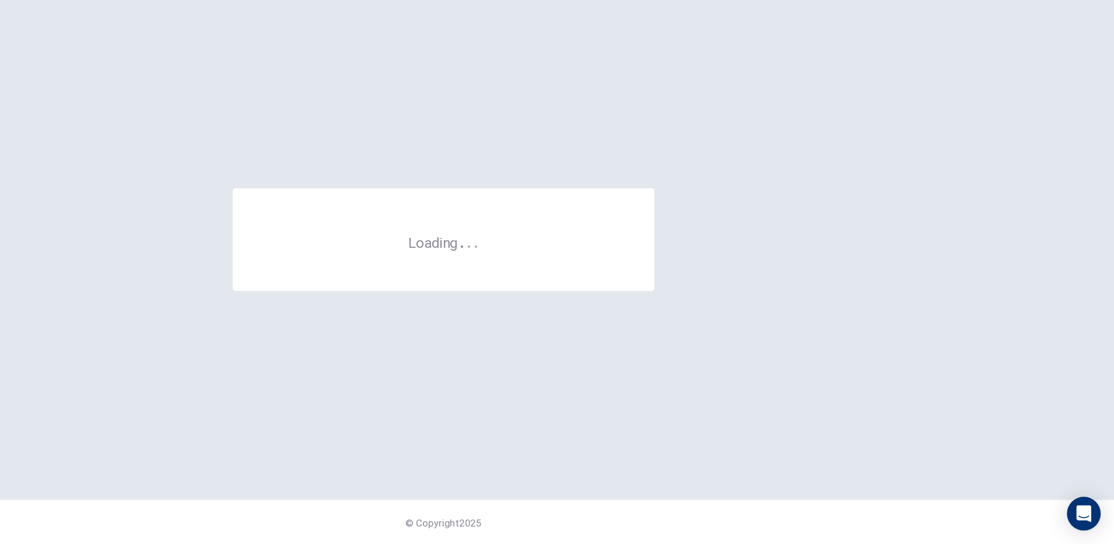
scroll to position [0, 0]
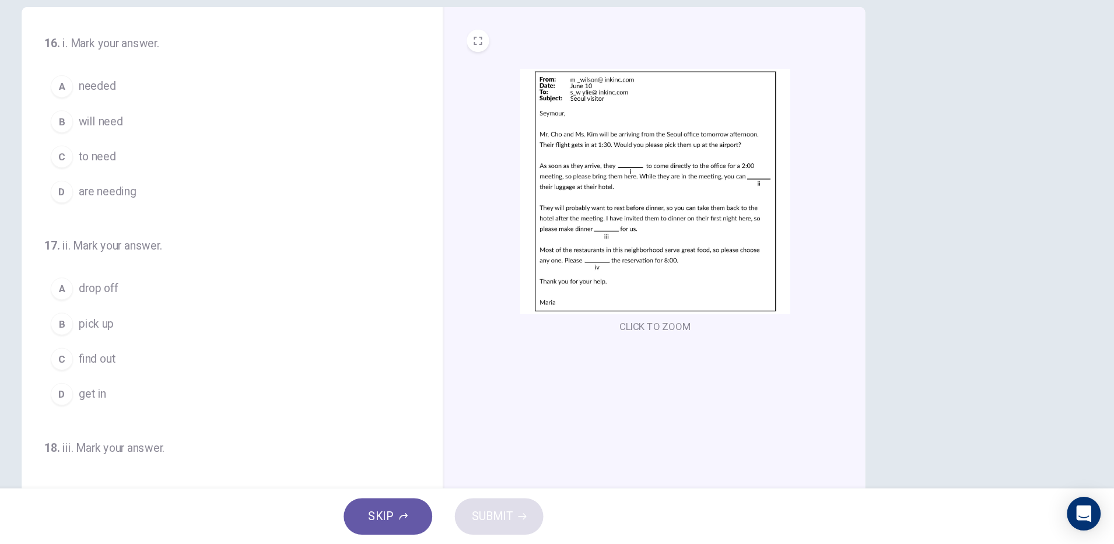
click at [275, 195] on span "will need" at bounding box center [272, 193] width 37 height 14
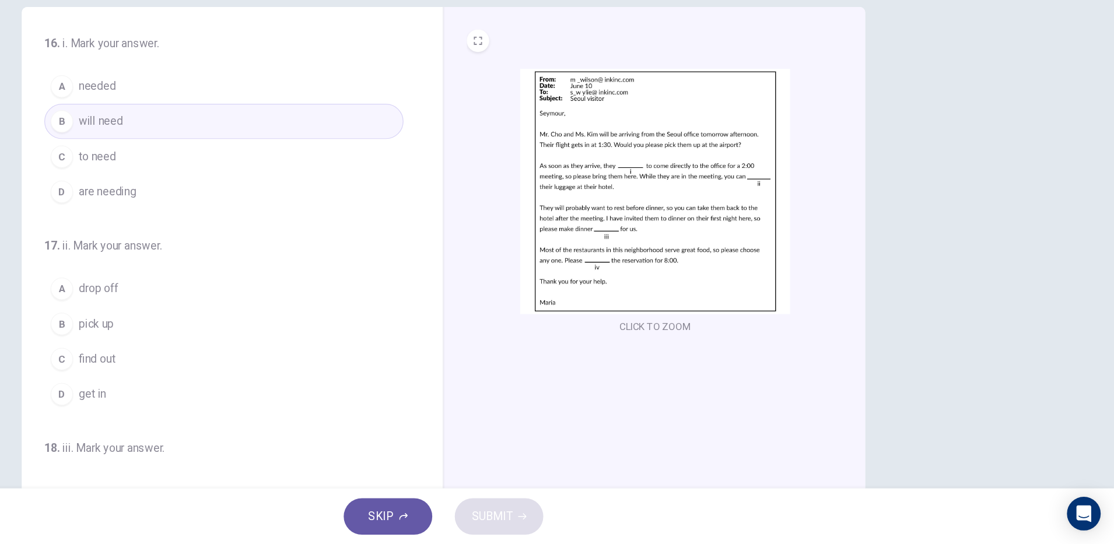
click at [241, 363] on div "B" at bounding box center [240, 361] width 19 height 19
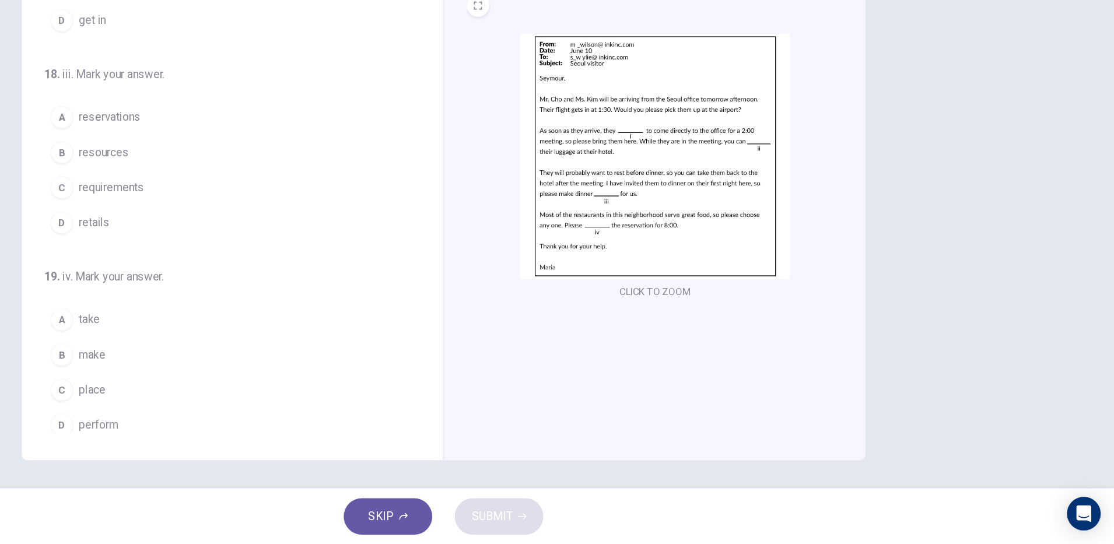
scroll to position [290, 0]
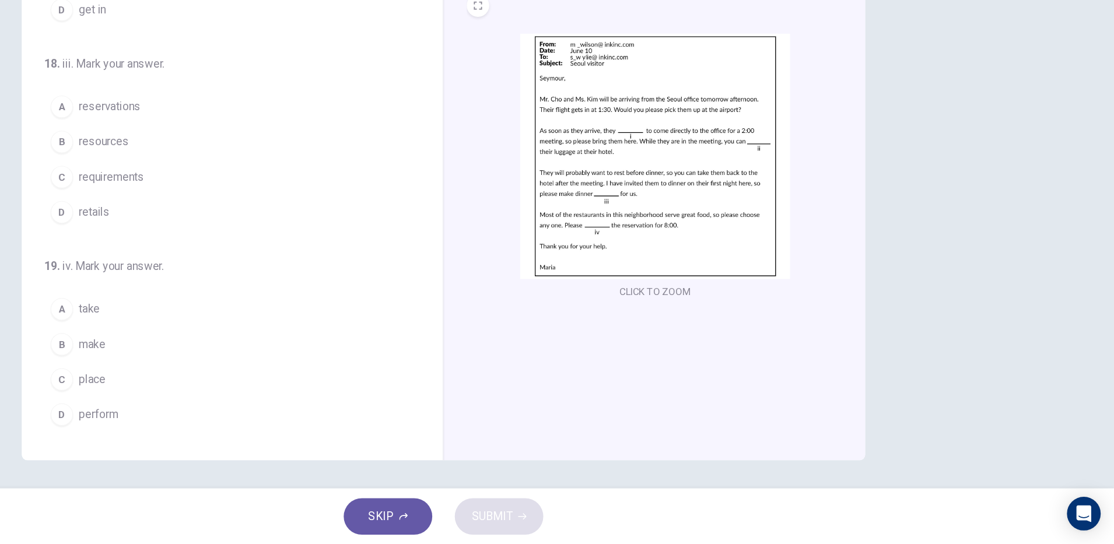
click at [317, 171] on button "A reservations" at bounding box center [375, 180] width 298 height 29
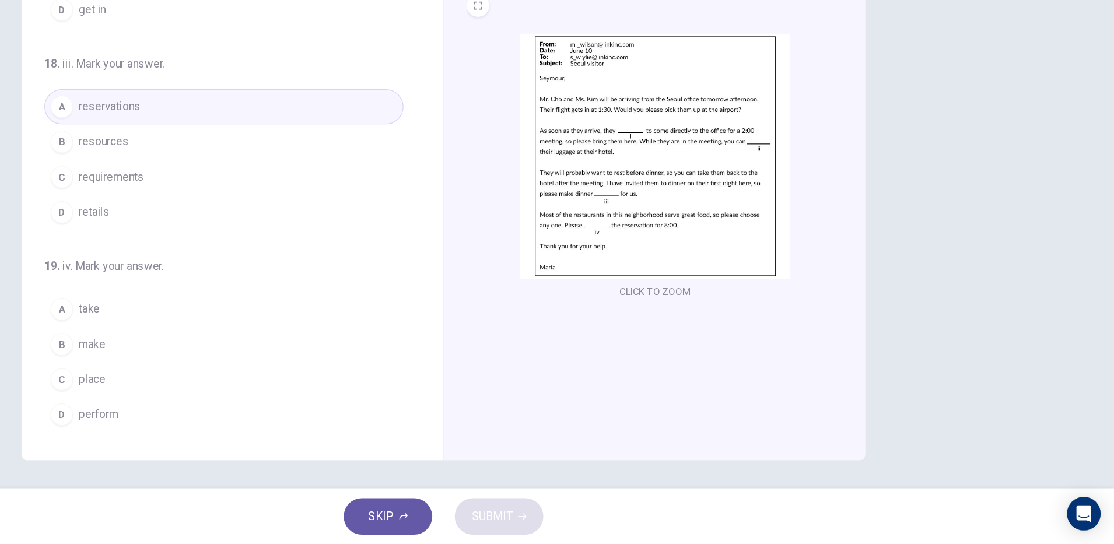
click at [236, 377] on div "B" at bounding box center [240, 378] width 19 height 19
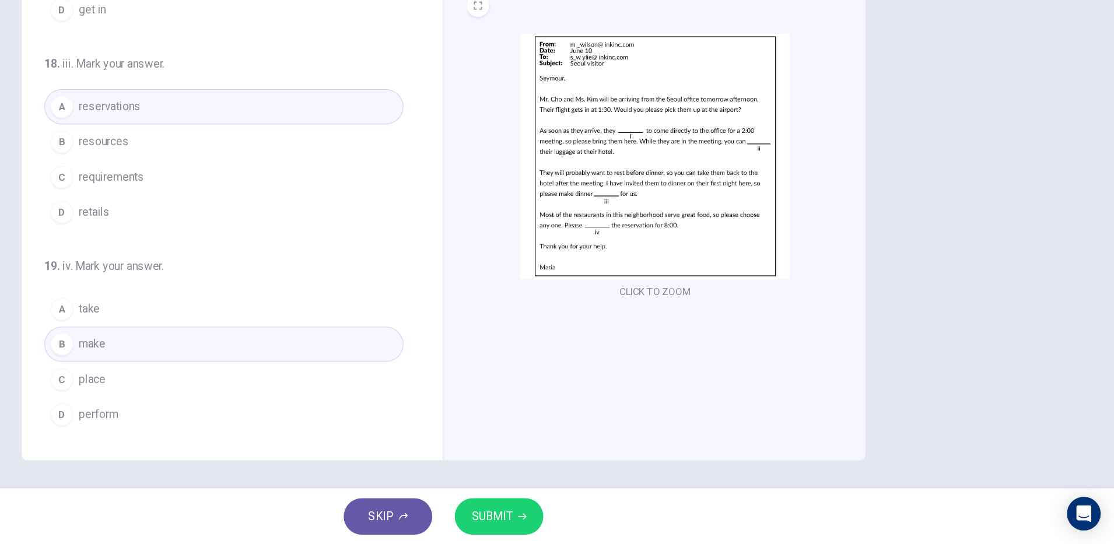
click at [620, 521] on icon "button" at bounding box center [622, 521] width 7 height 5
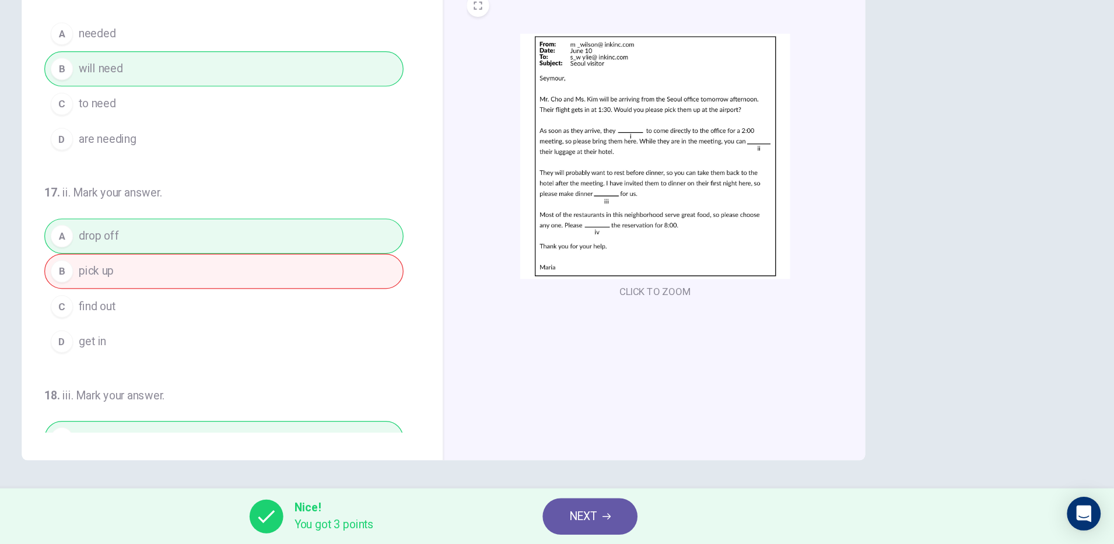
scroll to position [0, 0]
